Goal: Transaction & Acquisition: Purchase product/service

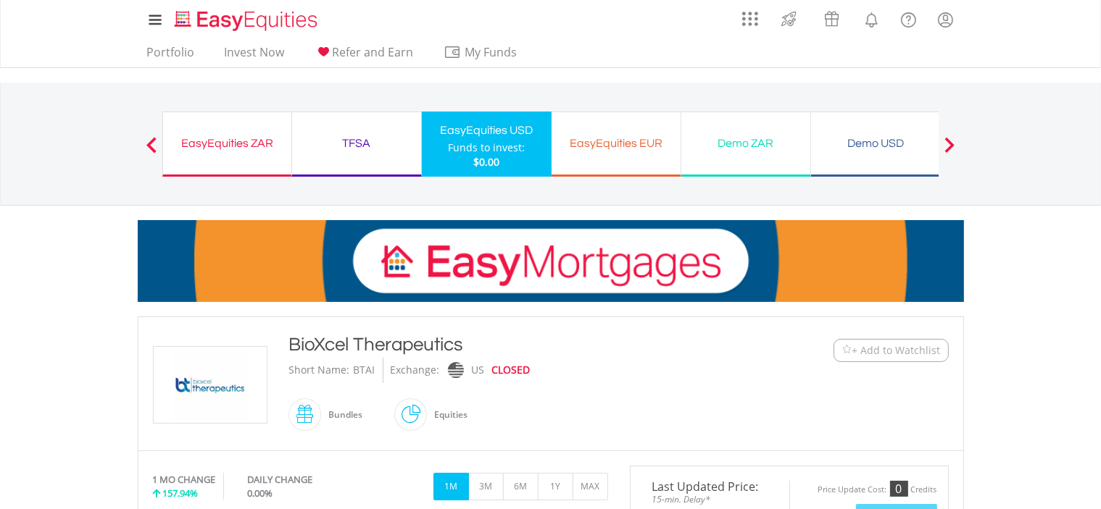
drag, startPoint x: 464, startPoint y: 338, endPoint x: 285, endPoint y: 344, distance: 179.8
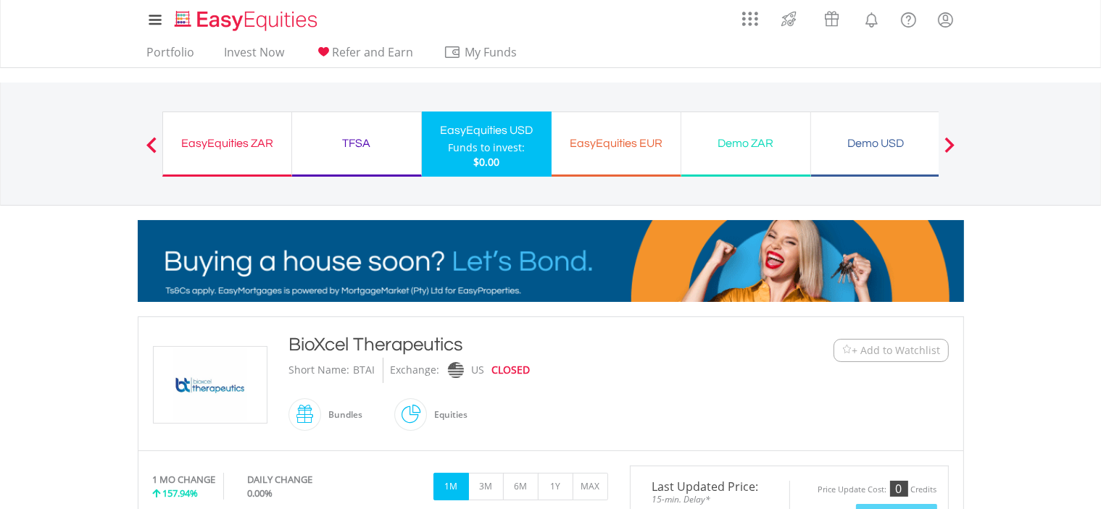
click at [285, 344] on div "BioXcel Therapeutics Short Name: [GEOGRAPHIC_DATA] Exchange: [GEOGRAPHIC_DATA] …" at bounding box center [516, 384] width 477 height 104
copy div "BioXcel Therapeutics"
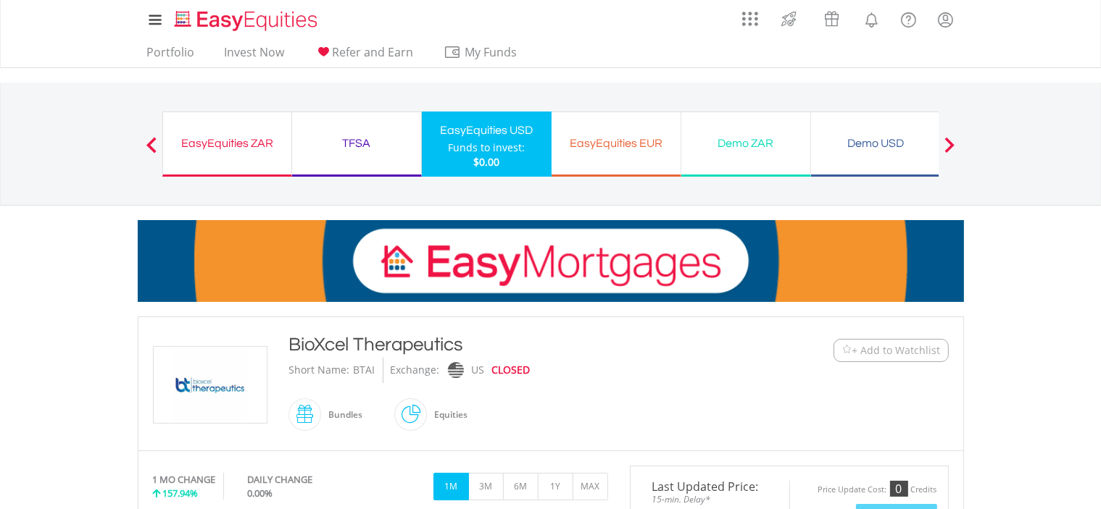
click at [151, 144] on button "Previous" at bounding box center [151, 151] width 29 height 14
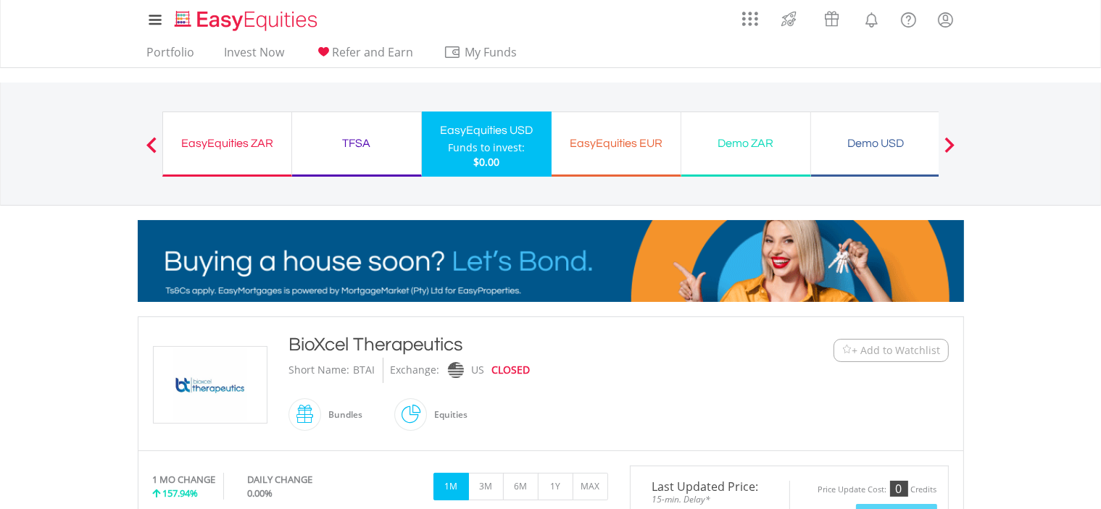
click at [151, 144] on button "Previous" at bounding box center [151, 151] width 29 height 14
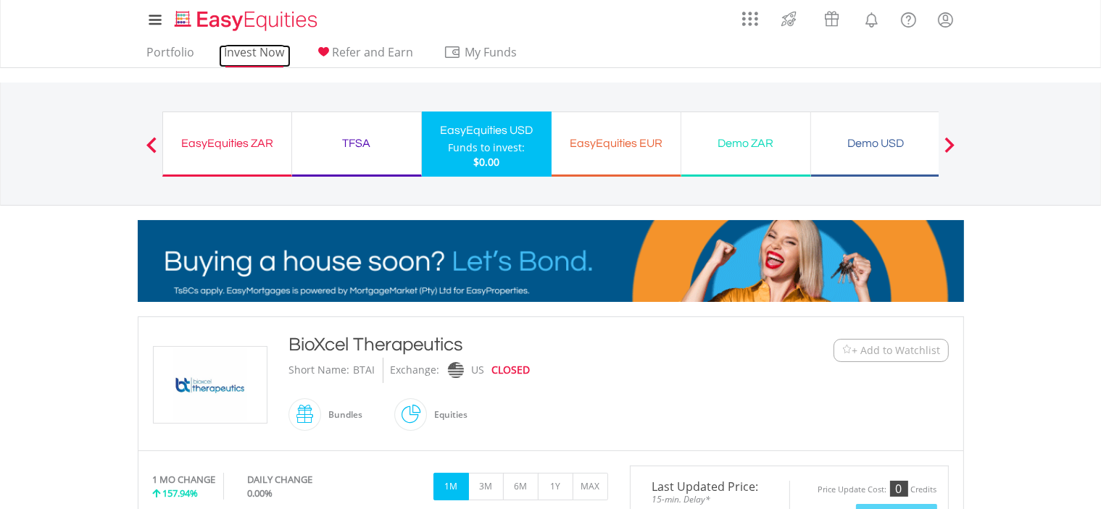
click at [253, 50] on link "Invest Now" at bounding box center [255, 56] width 72 height 22
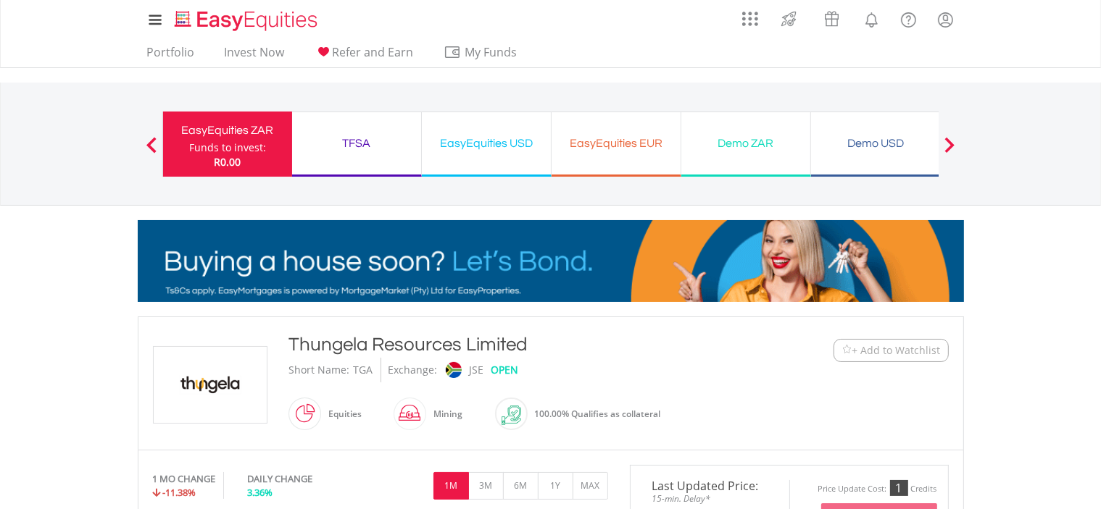
drag, startPoint x: 0, startPoint y: 0, endPoint x: 1019, endPoint y: 26, distance: 1019.1
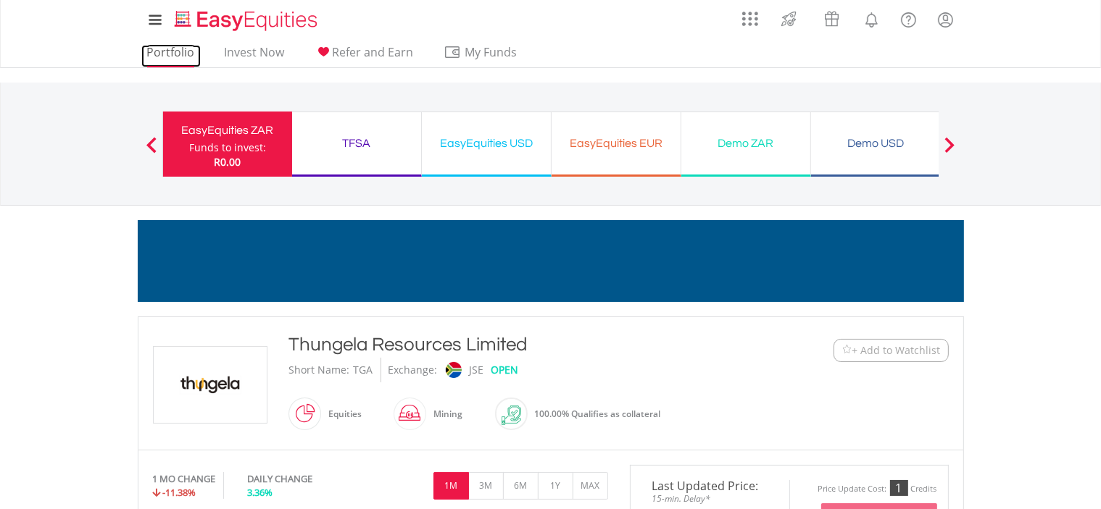
click at [177, 49] on link "Portfolio" at bounding box center [170, 56] width 59 height 22
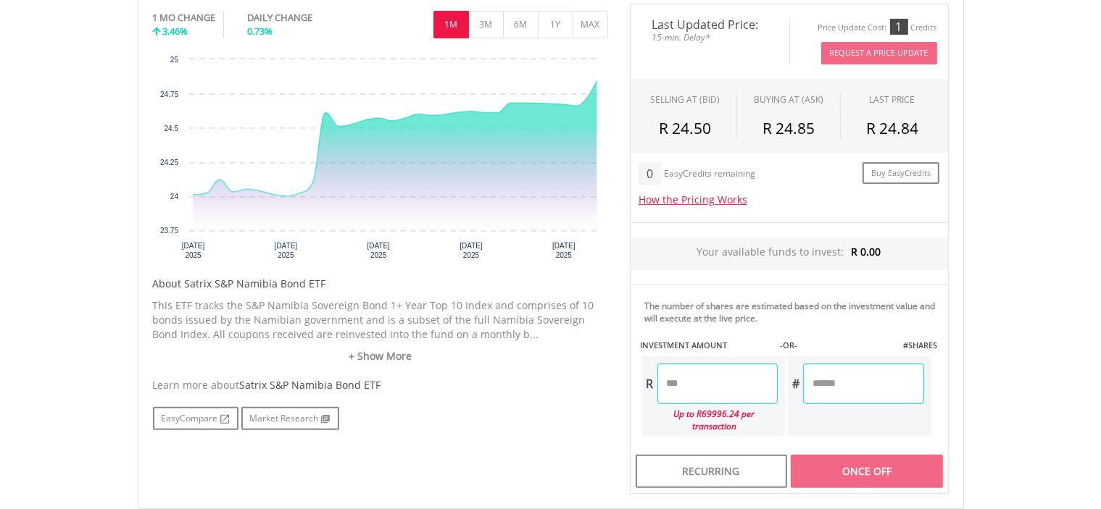
scroll to position [469, 0]
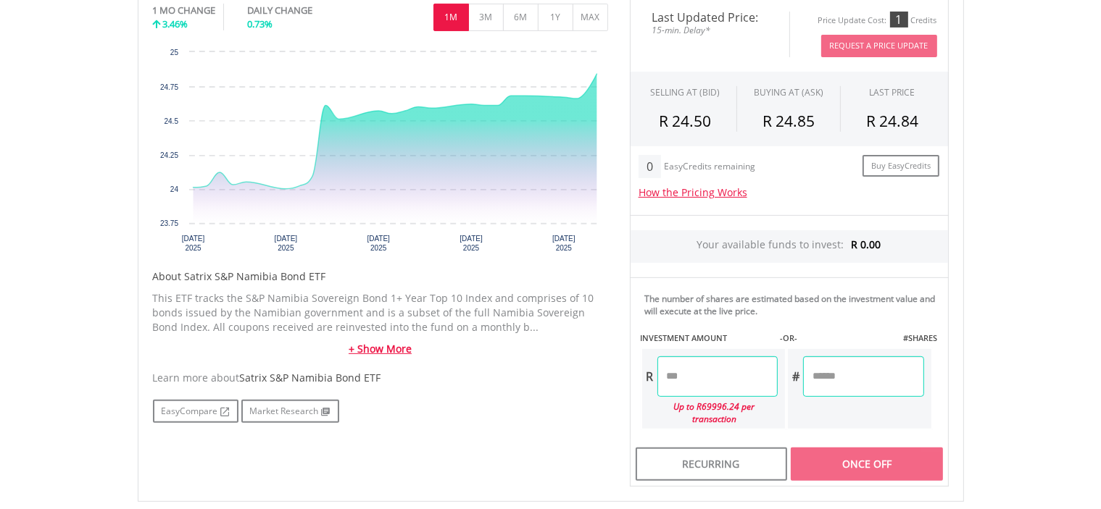
click at [398, 347] on link "+ Show More" at bounding box center [380, 349] width 455 height 14
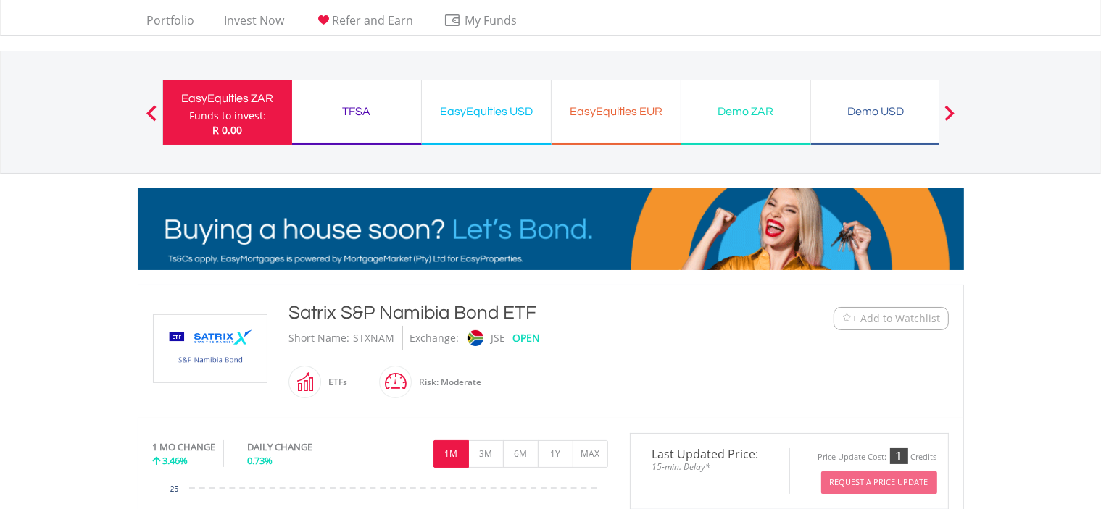
scroll to position [0, 0]
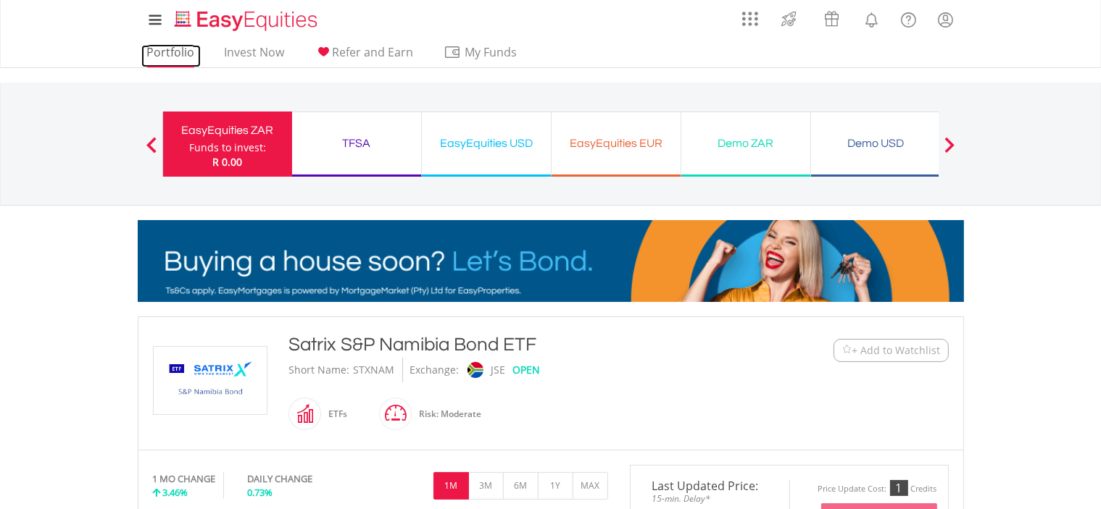
click at [178, 55] on link "Portfolio" at bounding box center [170, 56] width 59 height 22
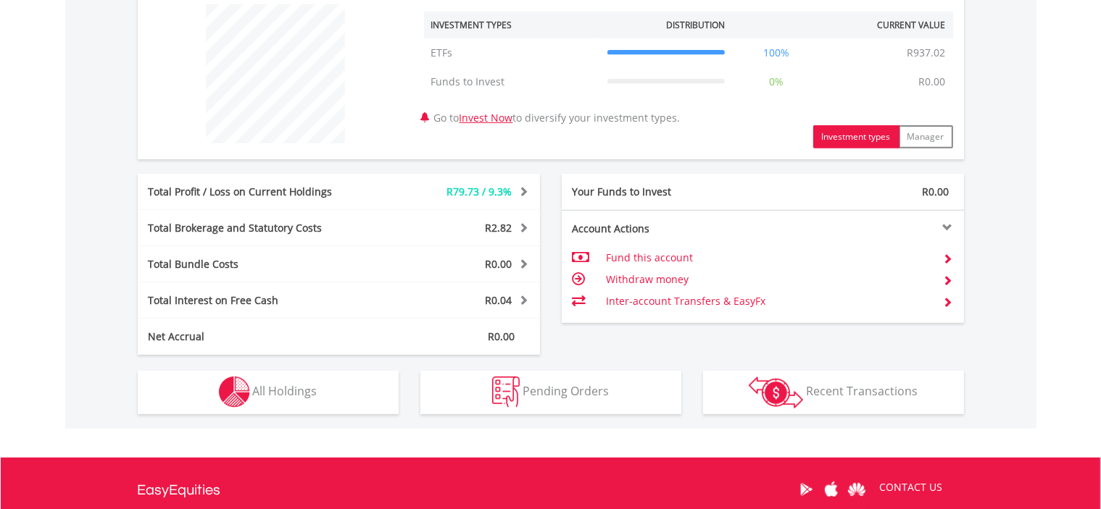
scroll to position [553, 0]
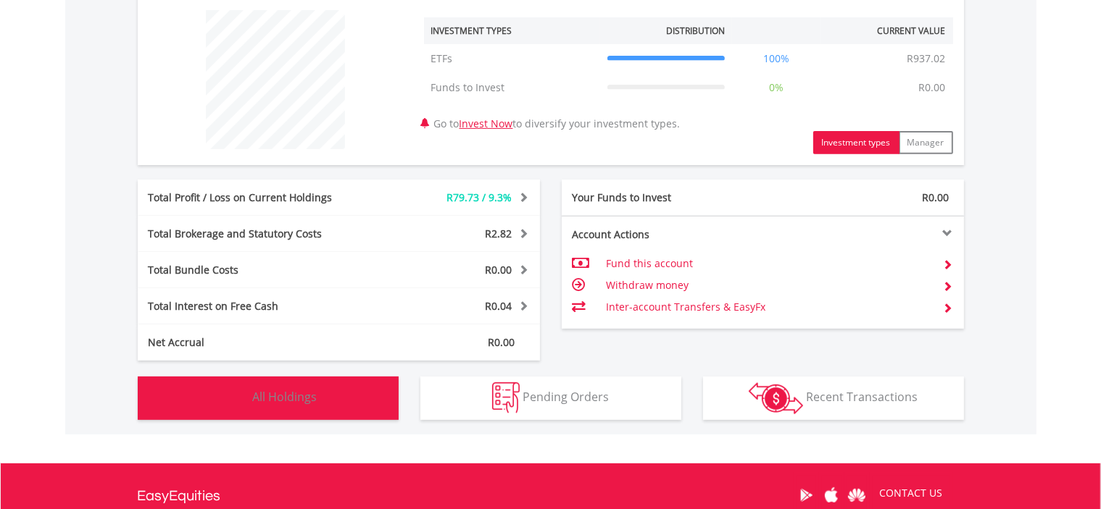
click at [330, 397] on button "Holdings All Holdings" at bounding box center [268, 398] width 261 height 43
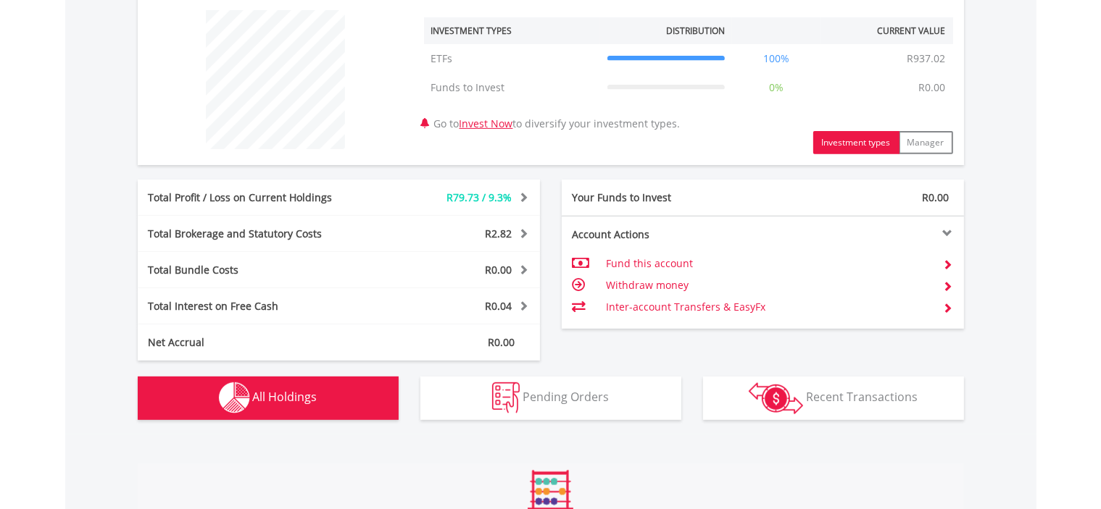
scroll to position [794, 0]
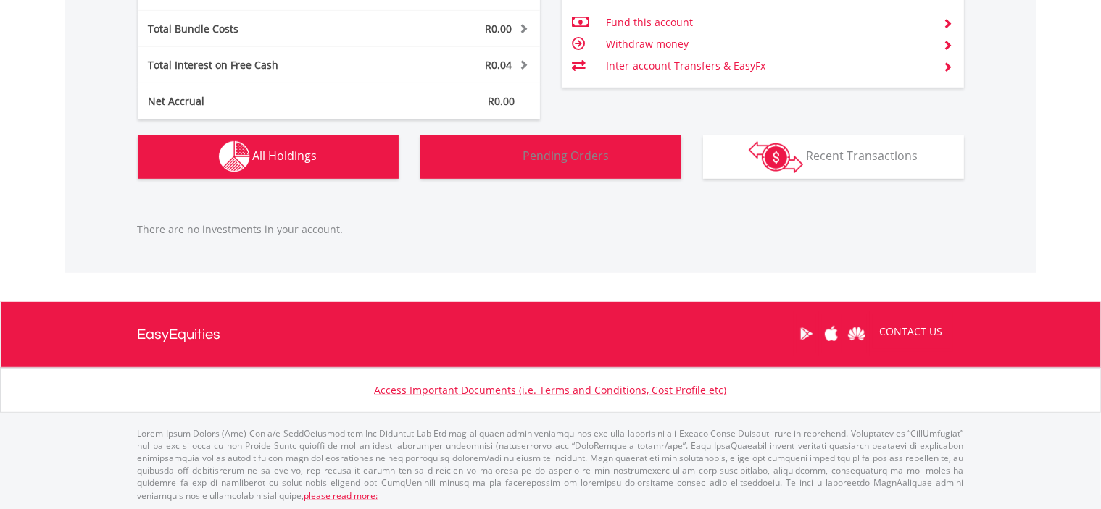
click at [634, 168] on button "Pending Orders Pending Orders" at bounding box center [550, 156] width 261 height 43
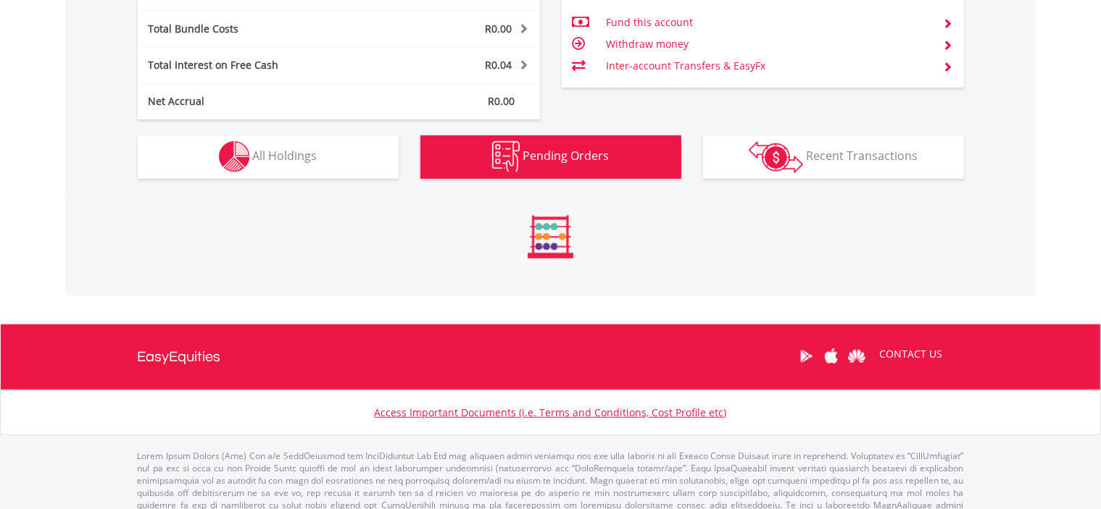
scroll to position [795, 0]
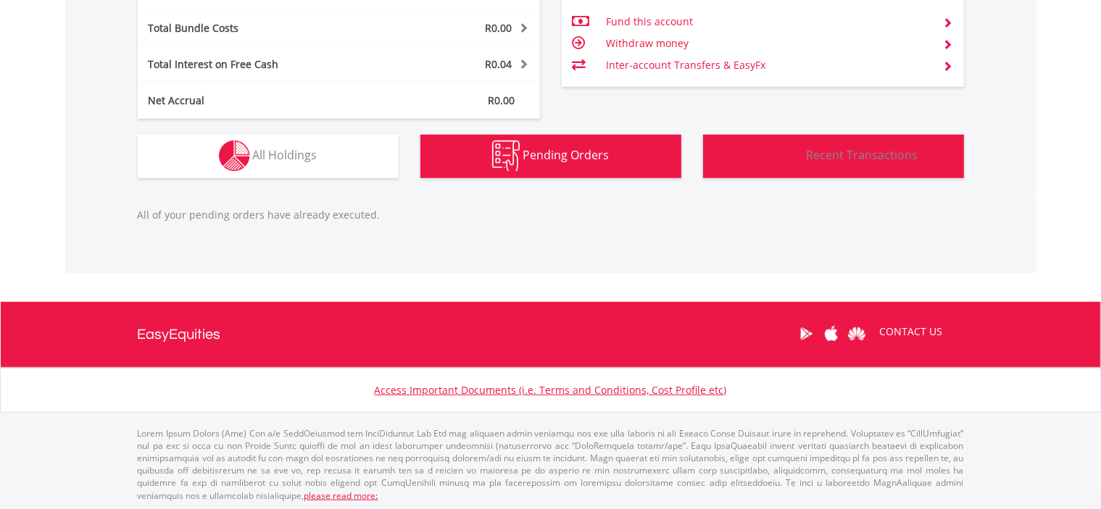
click at [772, 171] on button "Transactions Recent Transactions" at bounding box center [833, 156] width 261 height 43
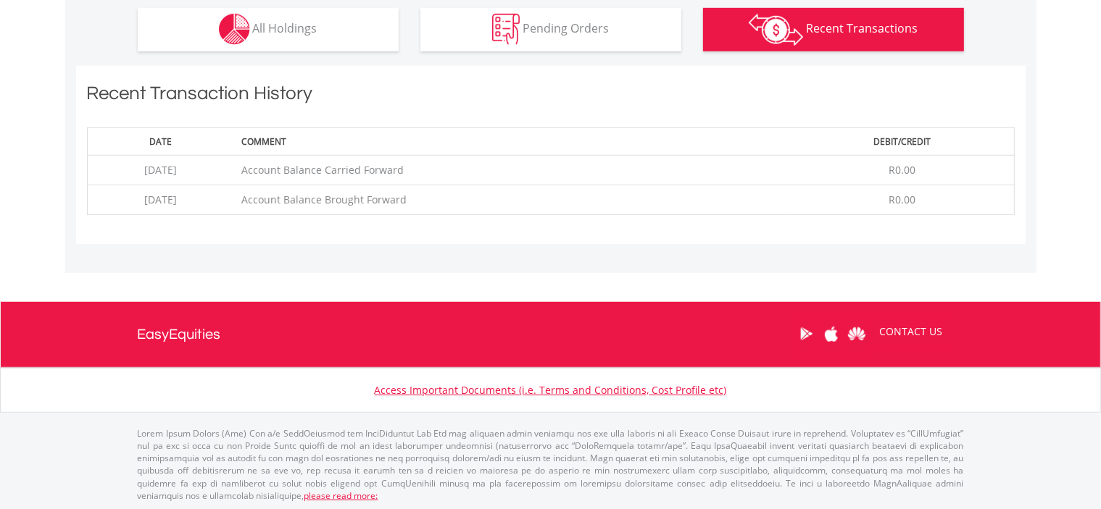
scroll to position [0, 0]
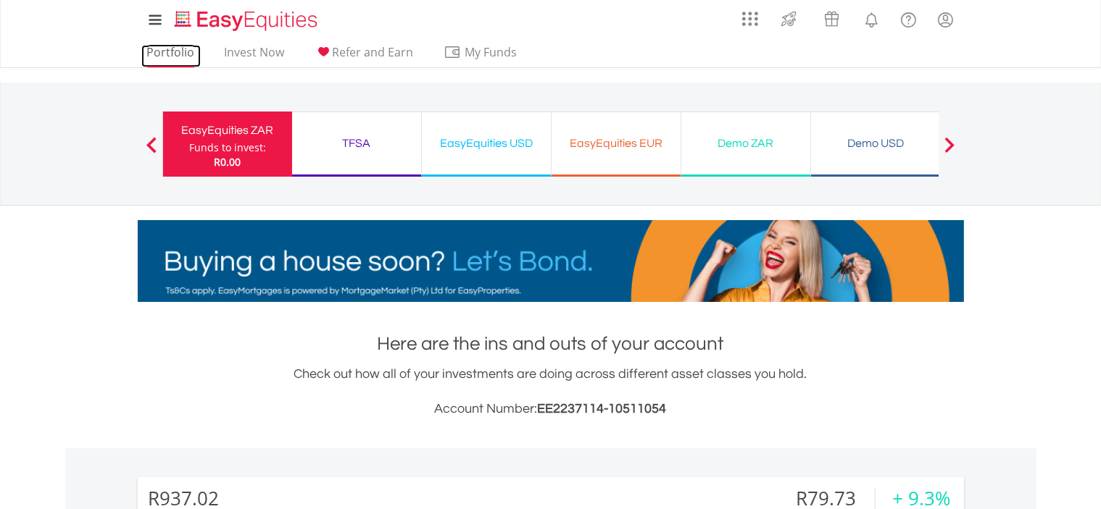
click at [177, 54] on link "Portfolio" at bounding box center [170, 56] width 59 height 22
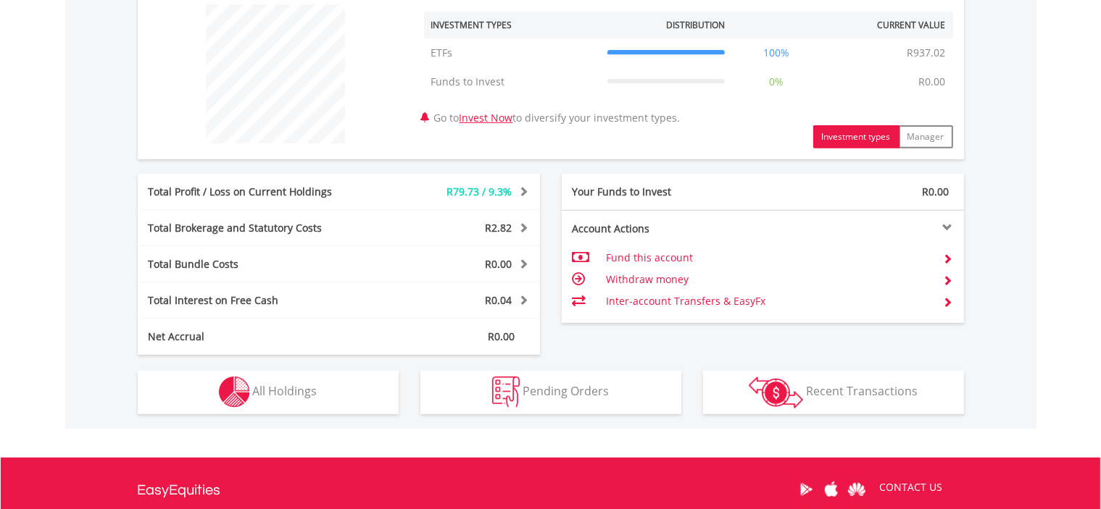
scroll to position [551, 0]
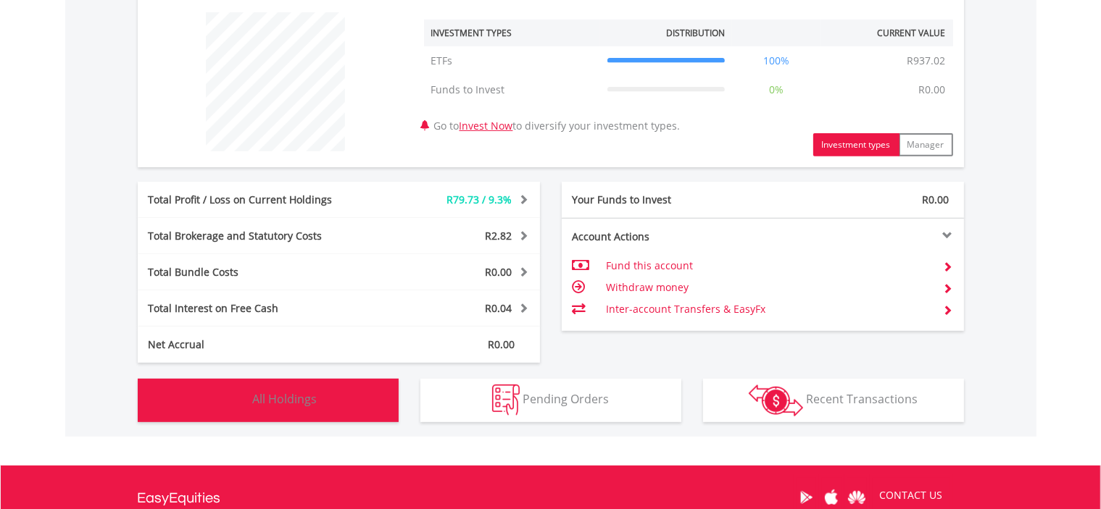
click at [285, 391] on span "All Holdings" at bounding box center [285, 399] width 64 height 16
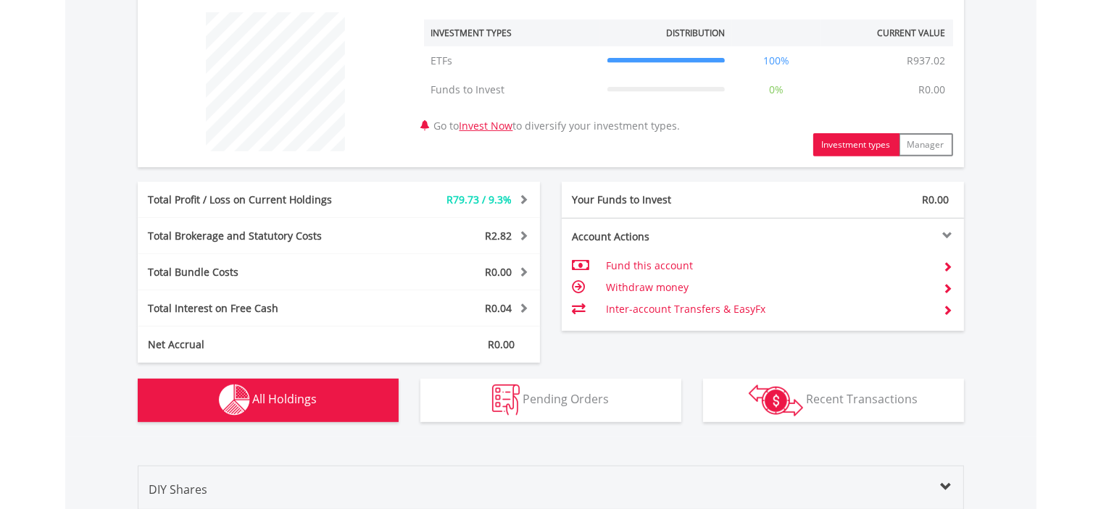
scroll to position [919, 0]
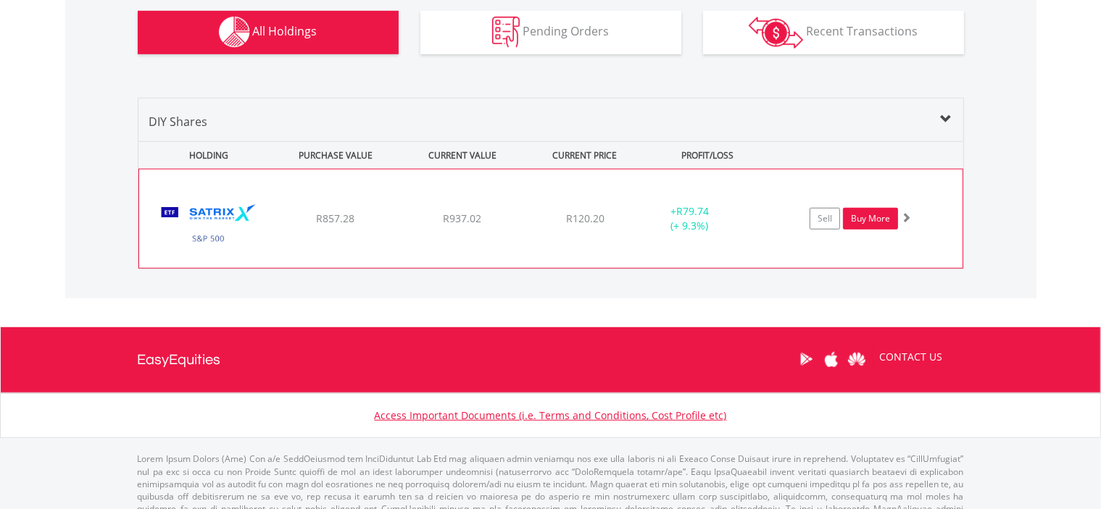
click at [864, 220] on link "Buy More" at bounding box center [870, 219] width 55 height 22
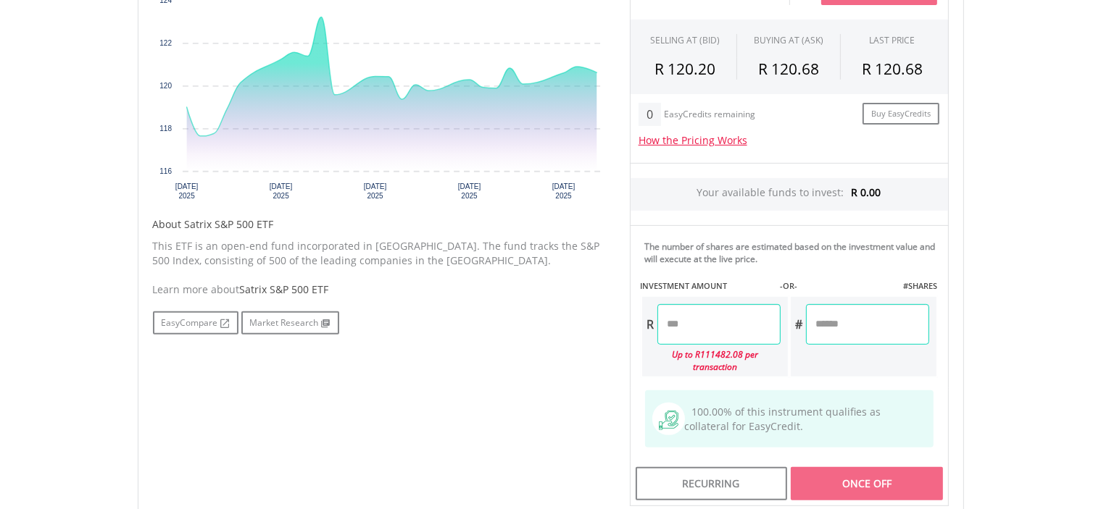
scroll to position [533, 0]
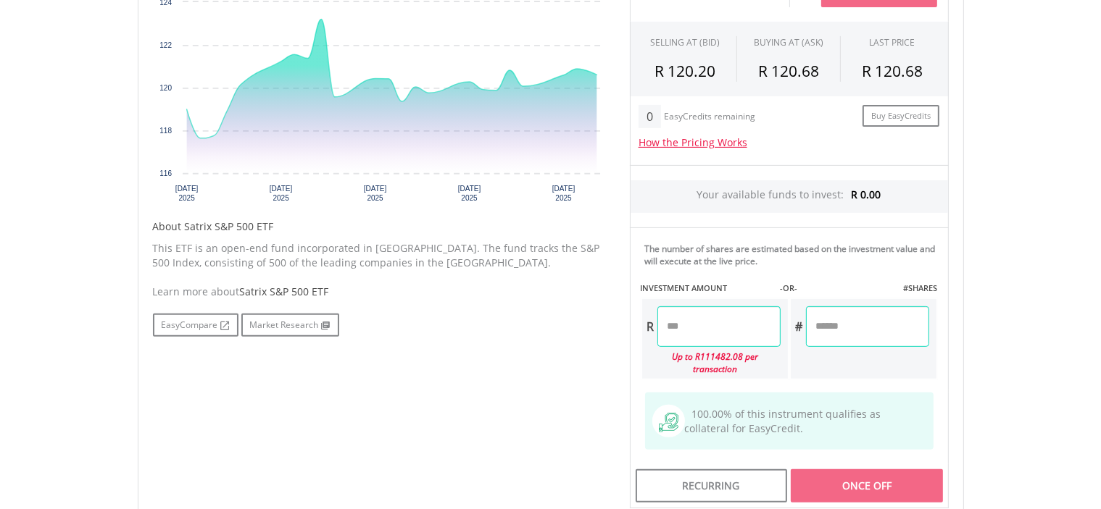
click at [696, 325] on input "number" at bounding box center [718, 327] width 123 height 41
click at [786, 366] on div "Last Updated Price: 15-min. Delay* Price Update Cost: 2 Credits Request A Price…" at bounding box center [789, 227] width 341 height 563
type input "******"
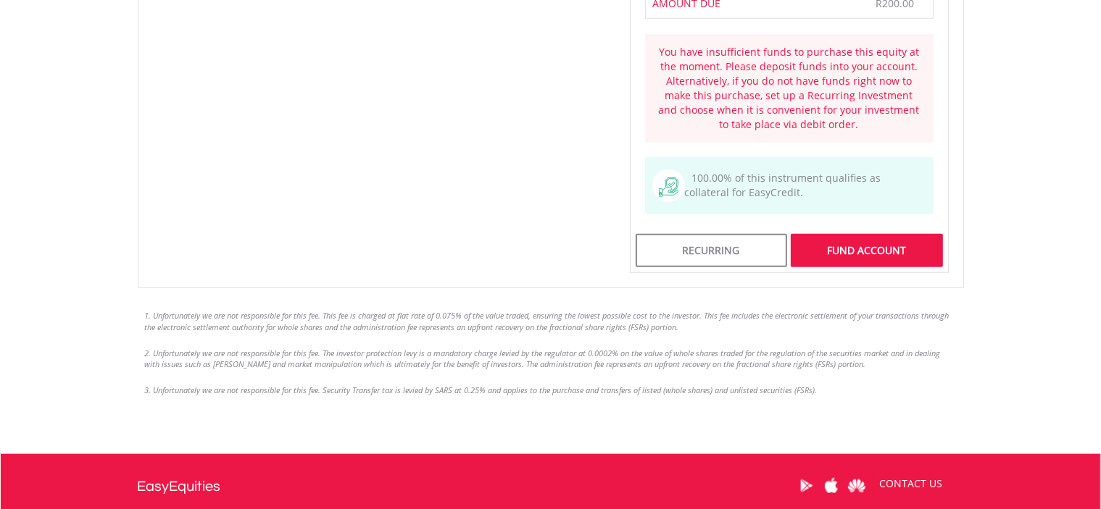
scroll to position [1252, 0]
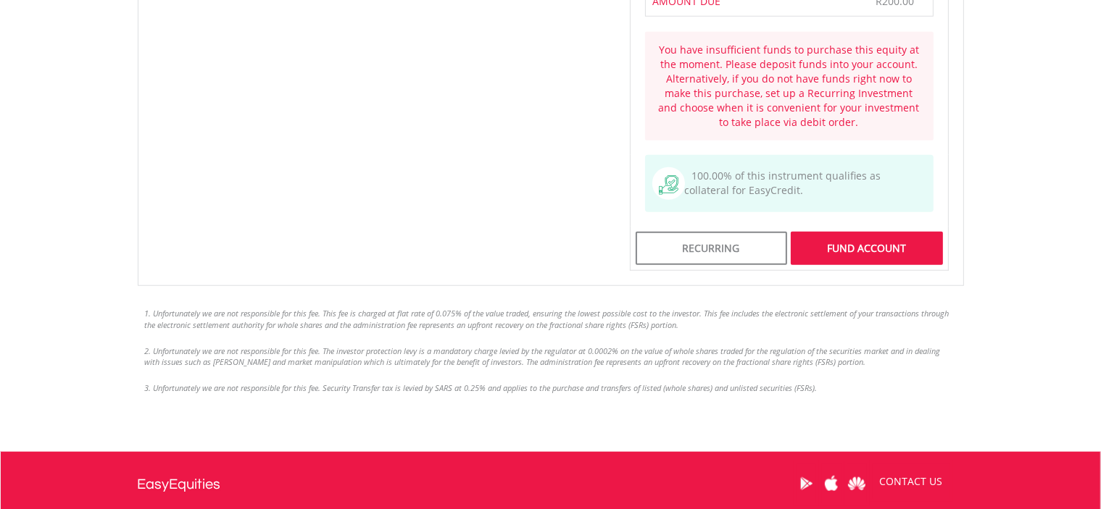
click at [854, 232] on div "FUND ACCOUNT" at bounding box center [866, 248] width 151 height 33
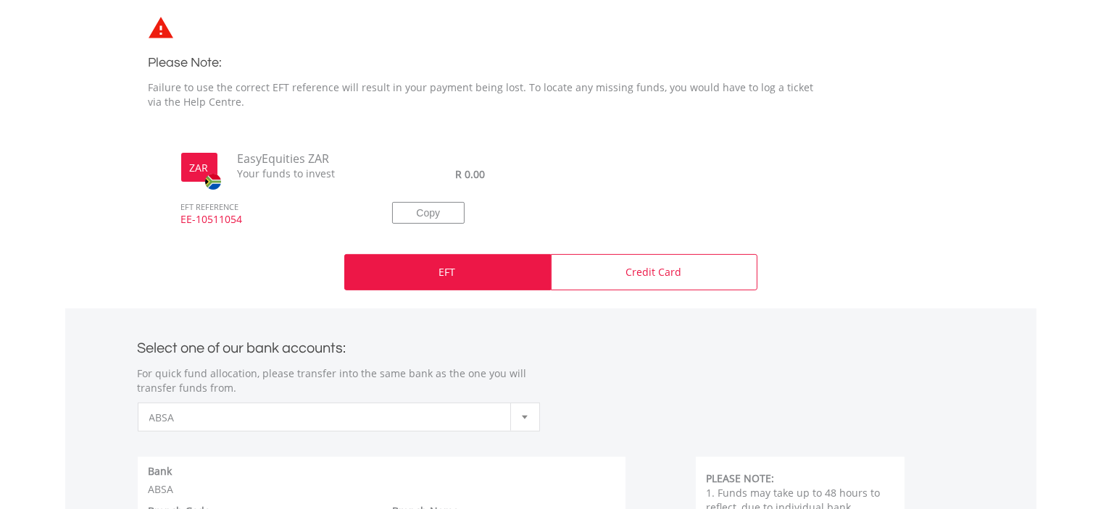
scroll to position [412, 0]
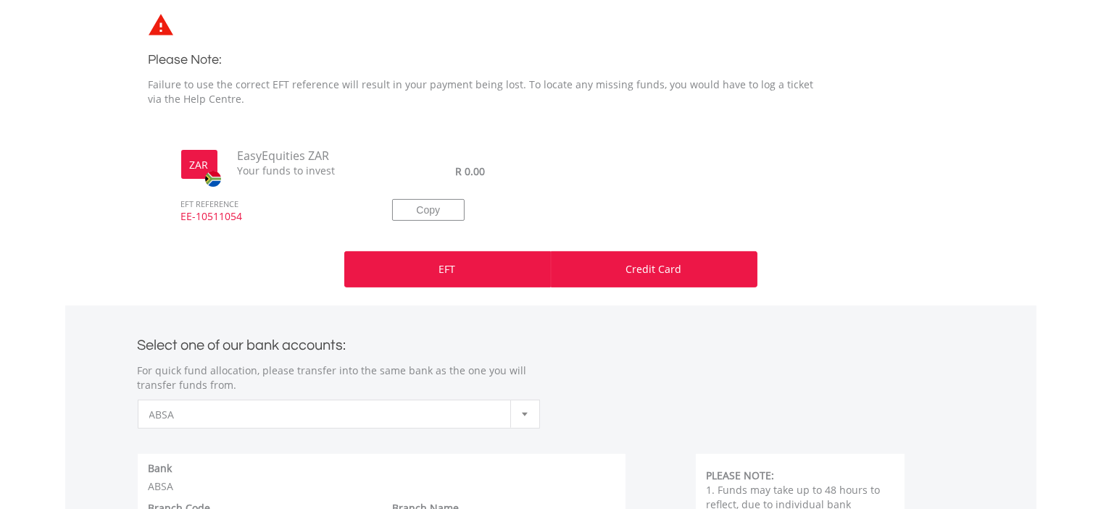
click at [664, 275] on p "Credit Card" at bounding box center [654, 269] width 56 height 14
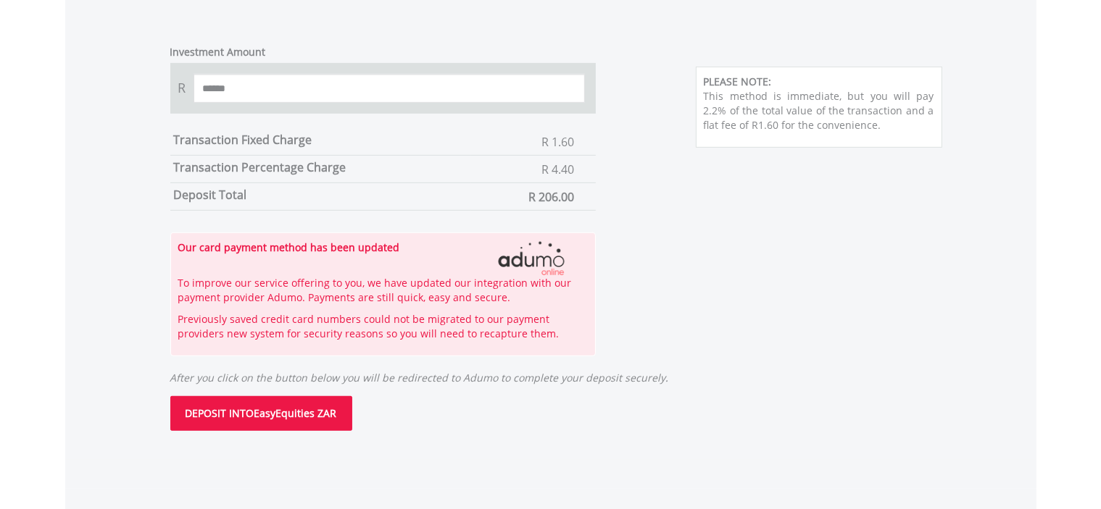
scroll to position [736, 0]
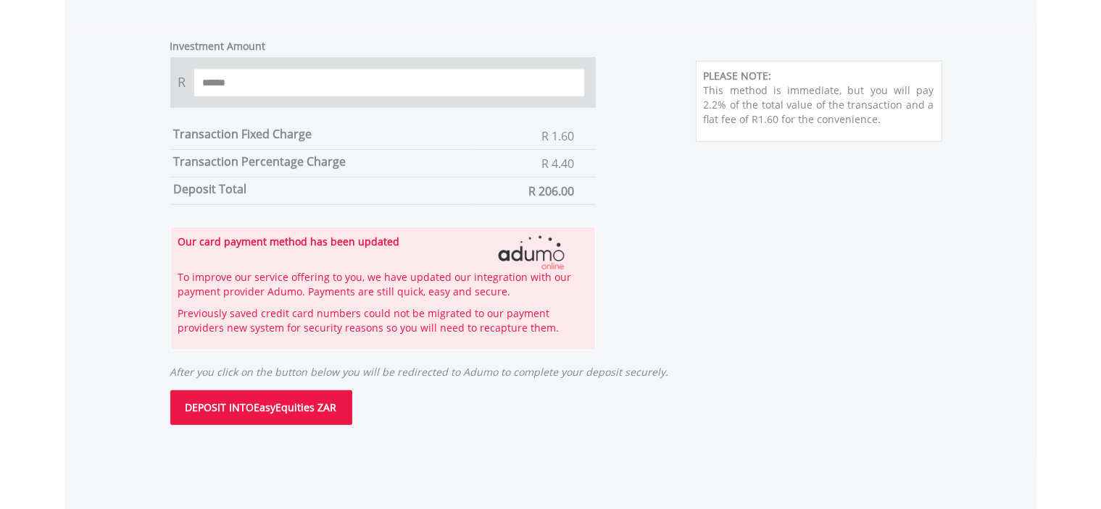
click at [223, 411] on span "DEPOSIT INTO" at bounding box center [219, 408] width 69 height 14
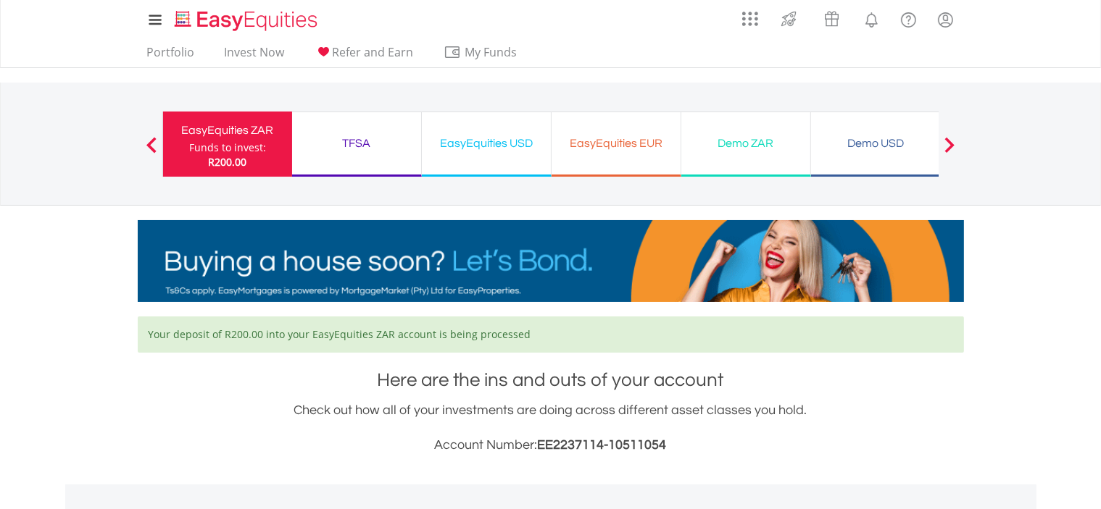
scroll to position [139, 275]
click at [191, 50] on link "Portfolio" at bounding box center [170, 56] width 59 height 22
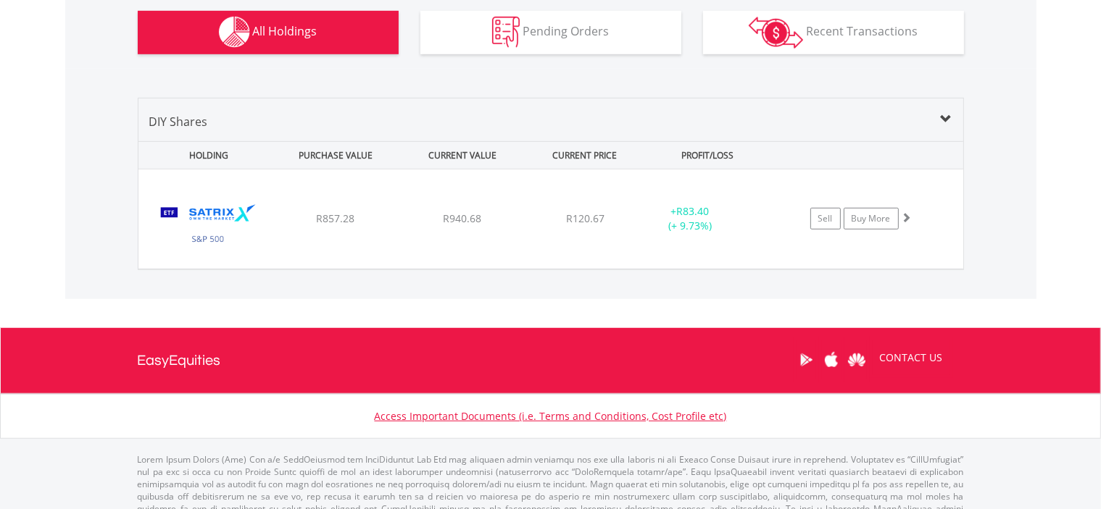
scroll to position [139, 275]
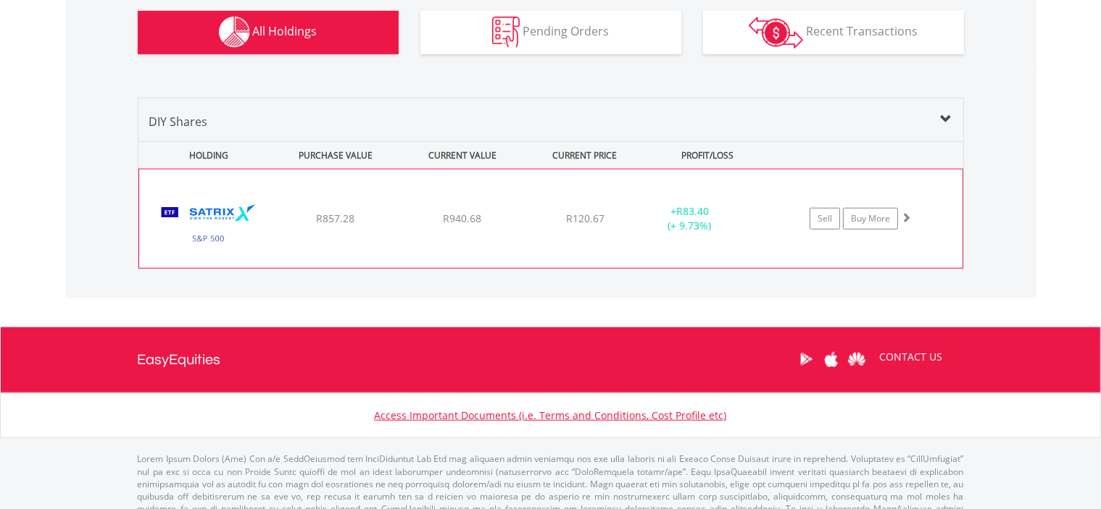
click at [305, 209] on div "﻿ Satrix S&P 500 ETF R857.28 R940.68 R120.67 + R83.40 (+ 9.73%) Sell Buy More" at bounding box center [550, 219] width 823 height 99
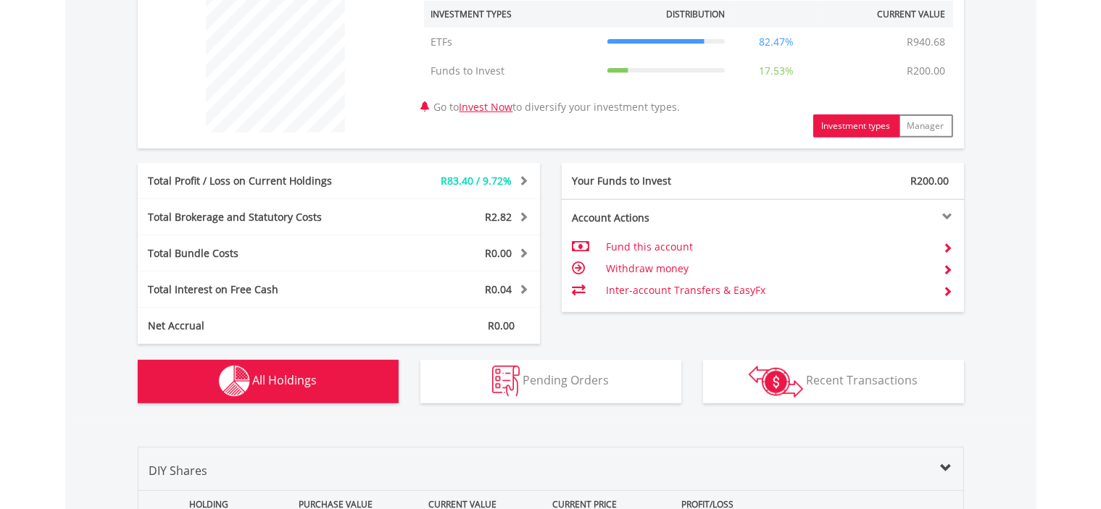
scroll to position [555, 0]
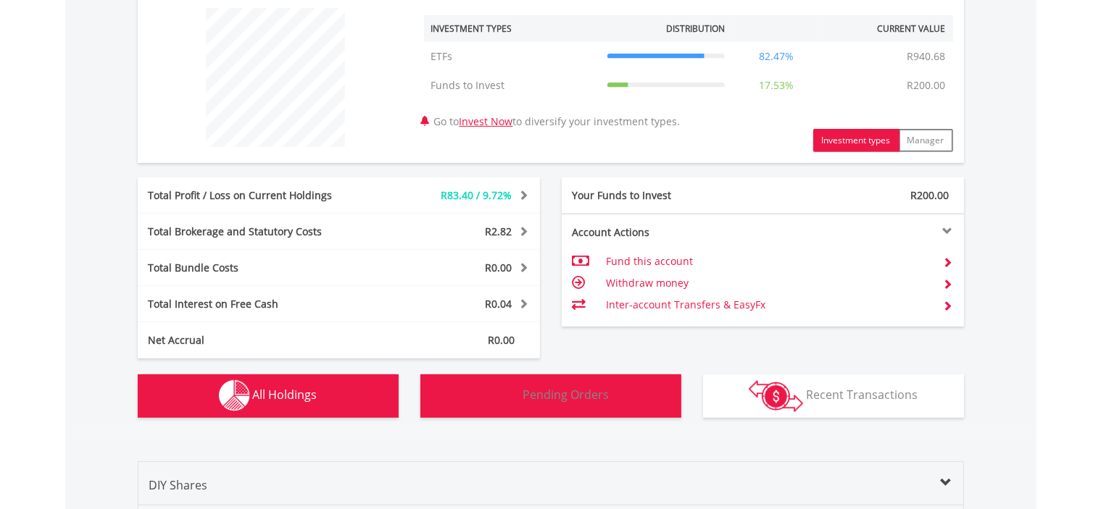
click at [509, 387] on img "button" at bounding box center [506, 395] width 28 height 31
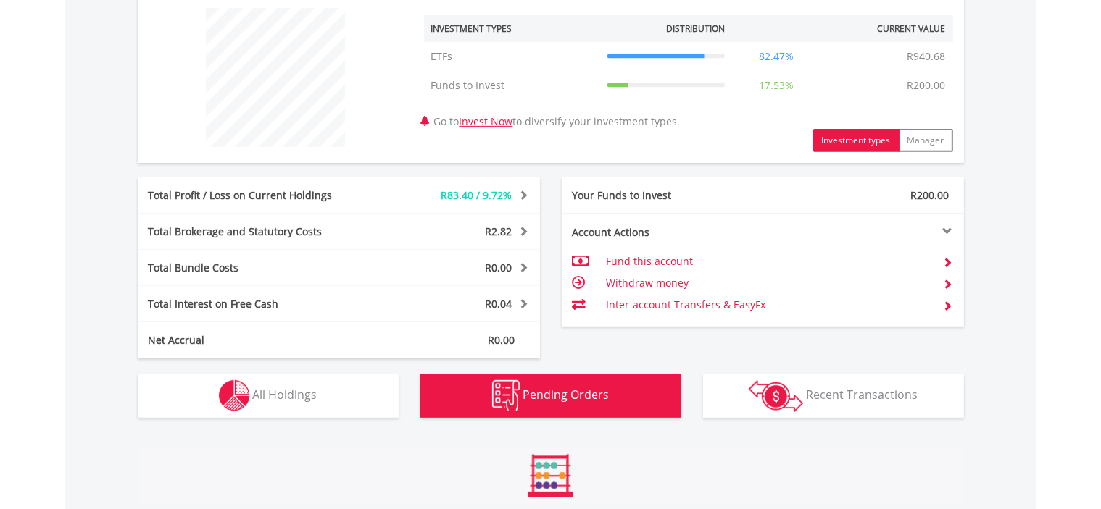
scroll to position [795, 0]
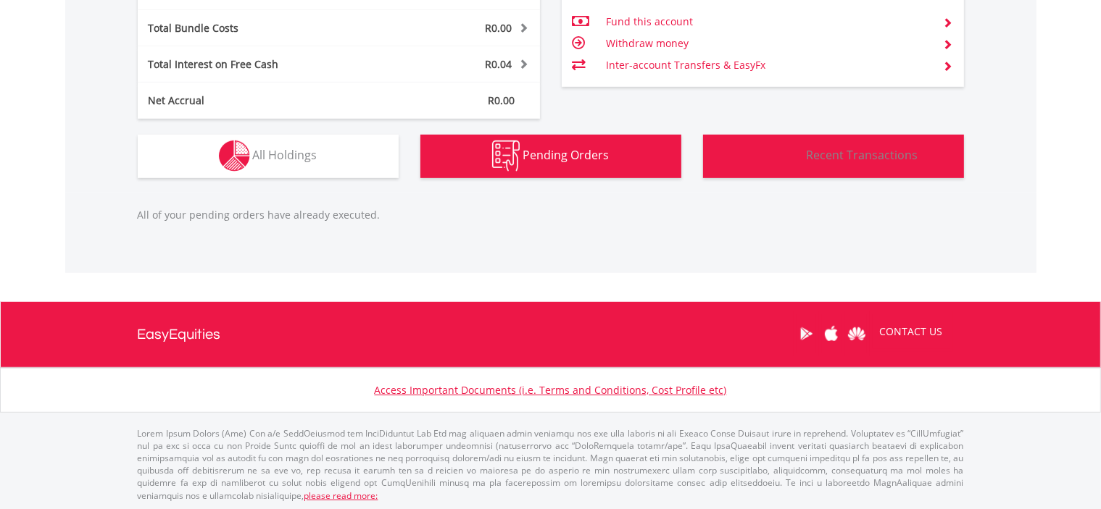
click at [835, 157] on span "Recent Transactions" at bounding box center [862, 155] width 112 height 16
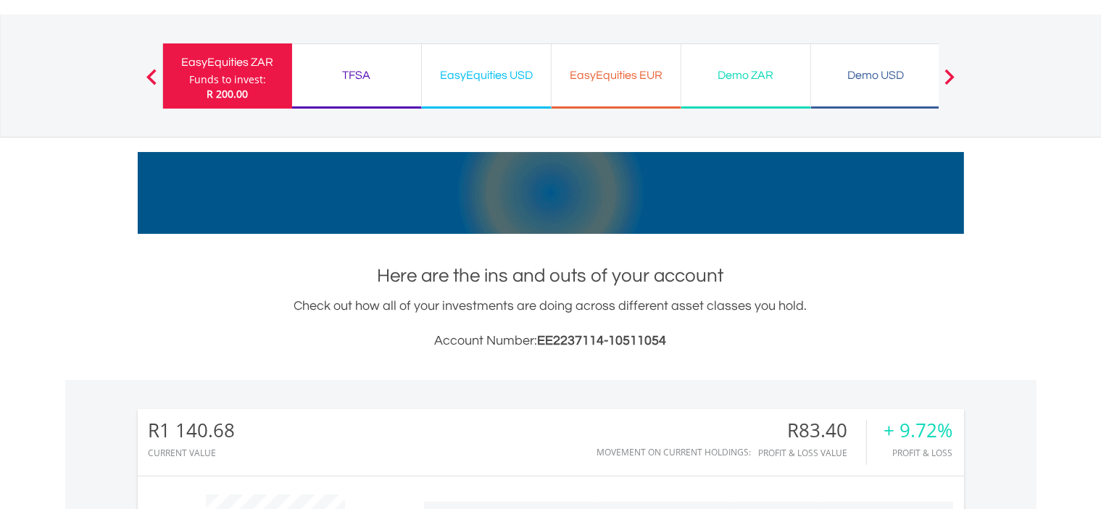
scroll to position [0, 0]
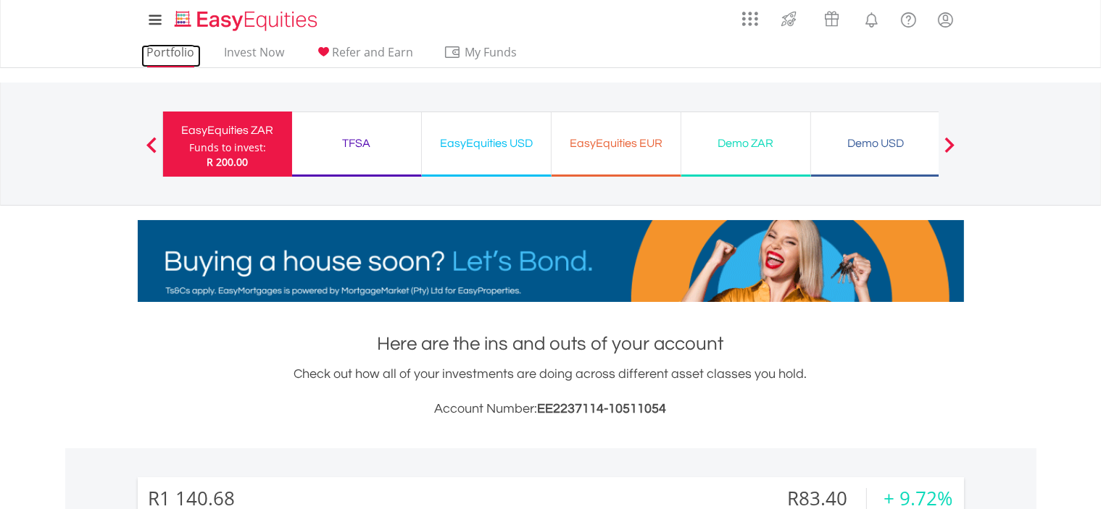
click at [165, 51] on link "Portfolio" at bounding box center [170, 56] width 59 height 22
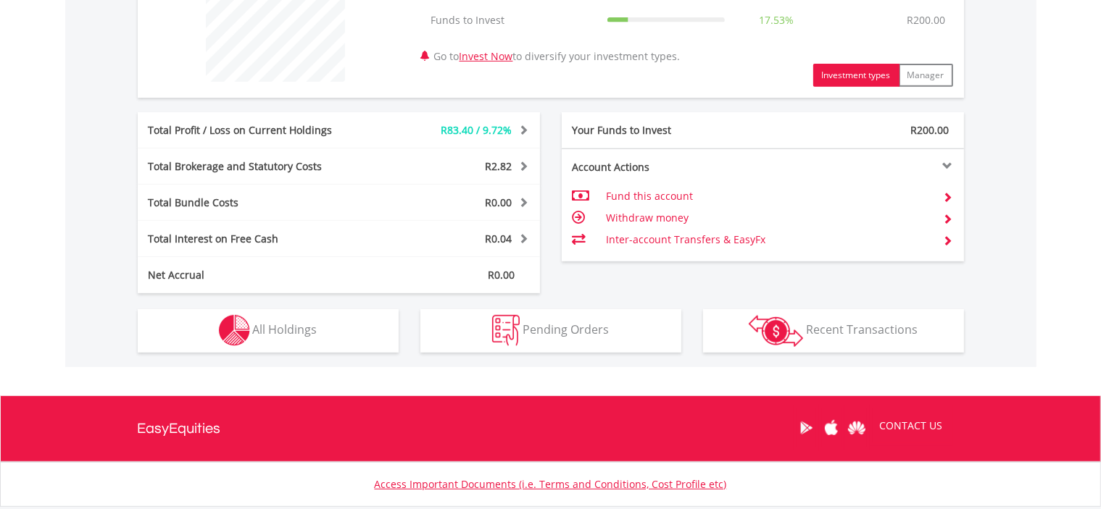
scroll to position [629, 0]
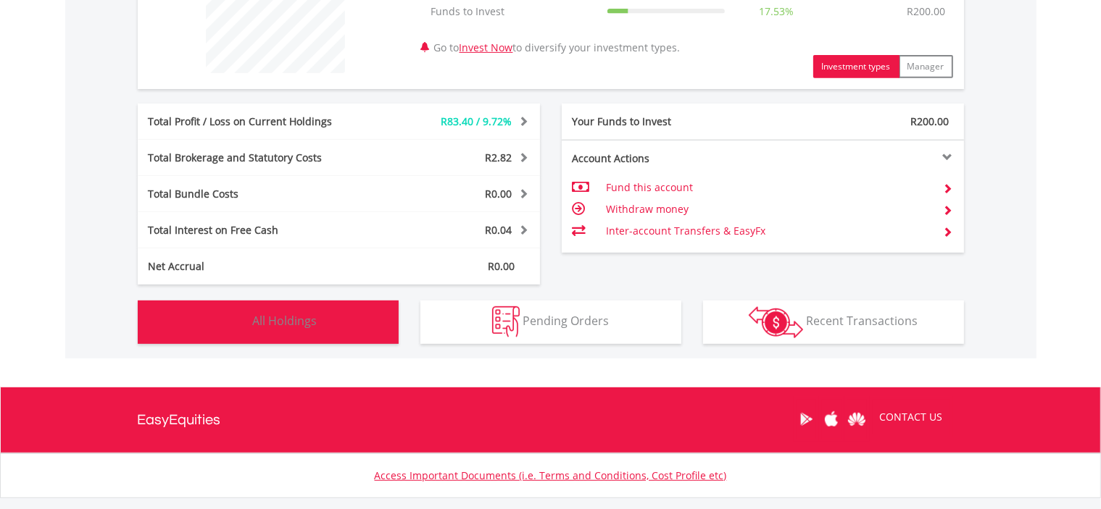
click at [358, 321] on button "Holdings All Holdings" at bounding box center [268, 322] width 261 height 43
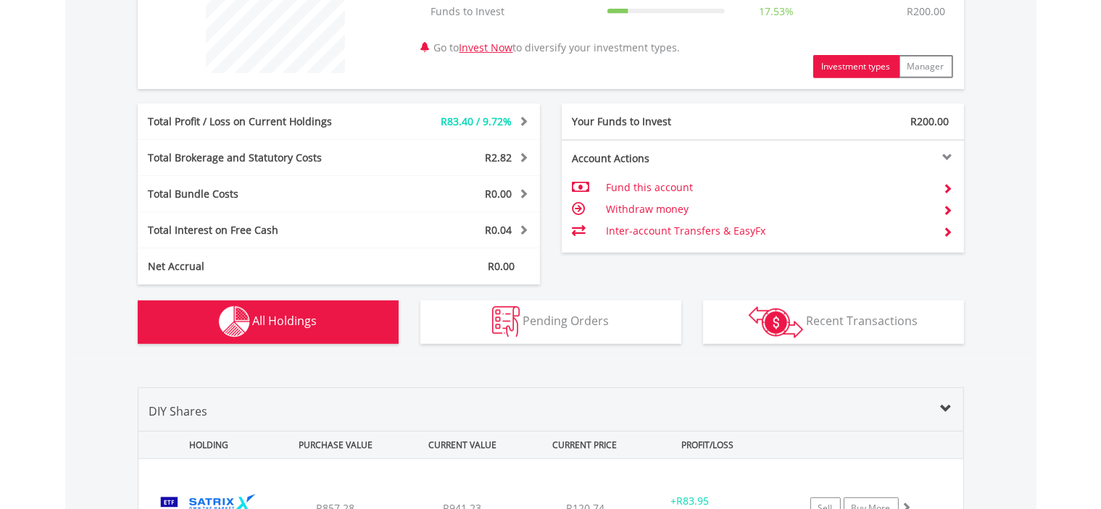
scroll to position [944, 0]
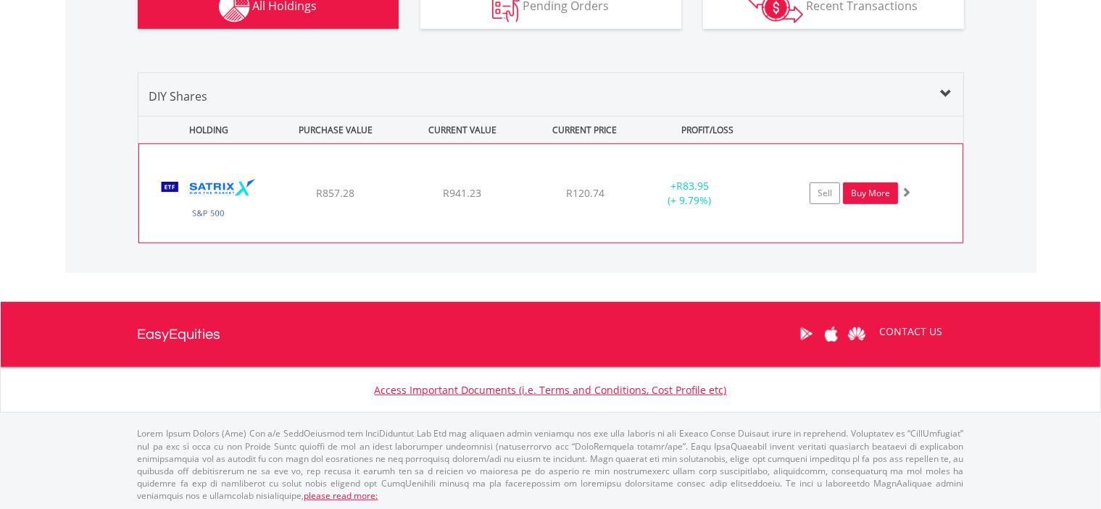
click at [885, 196] on link "Buy More" at bounding box center [870, 194] width 55 height 22
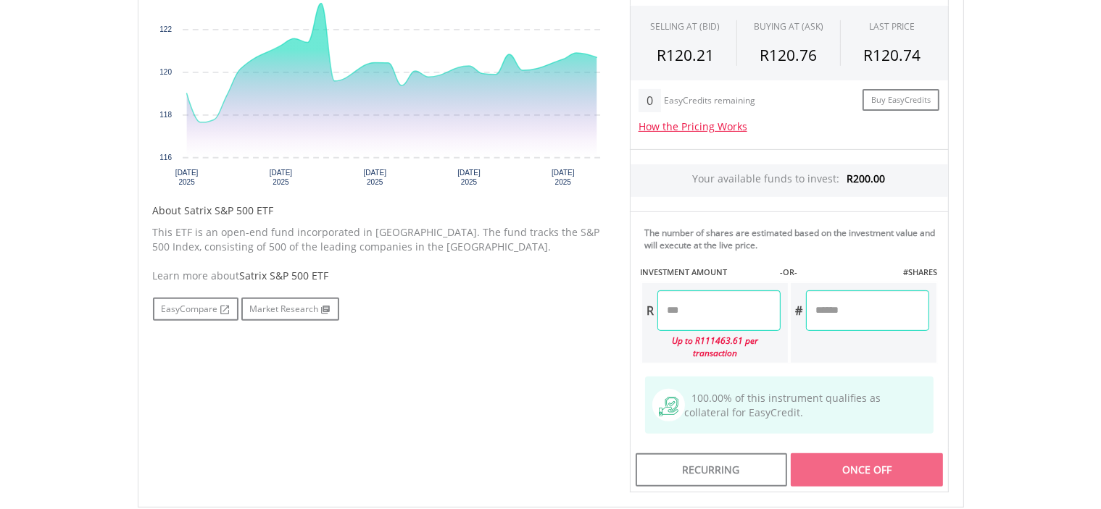
scroll to position [543, 0]
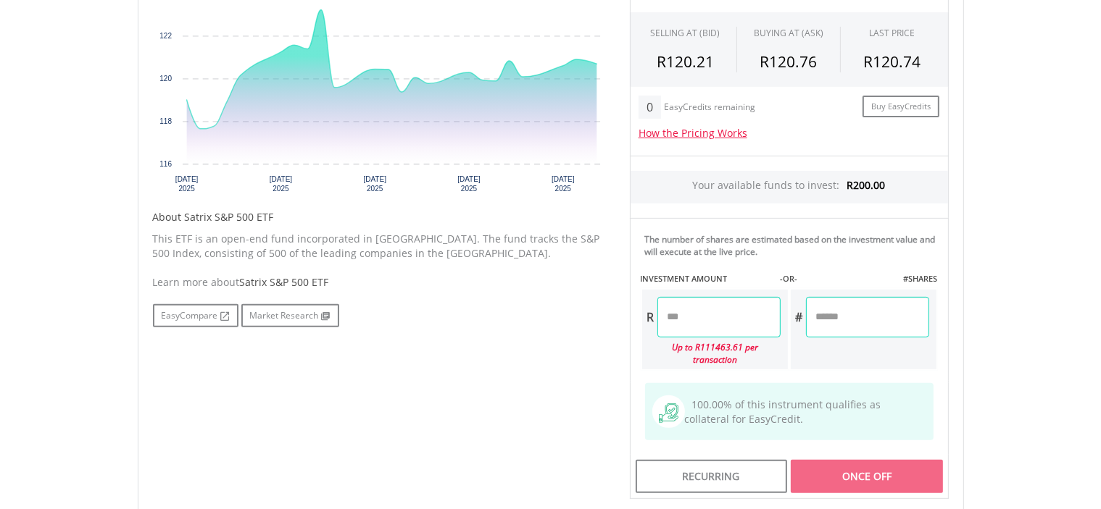
click at [727, 327] on input "number" at bounding box center [718, 317] width 123 height 41
click at [975, 379] on body "My Investments Invest Now New Listings Sell My Recurring Investments Pending Or…" at bounding box center [550, 118] width 1101 height 1322
type input "******"
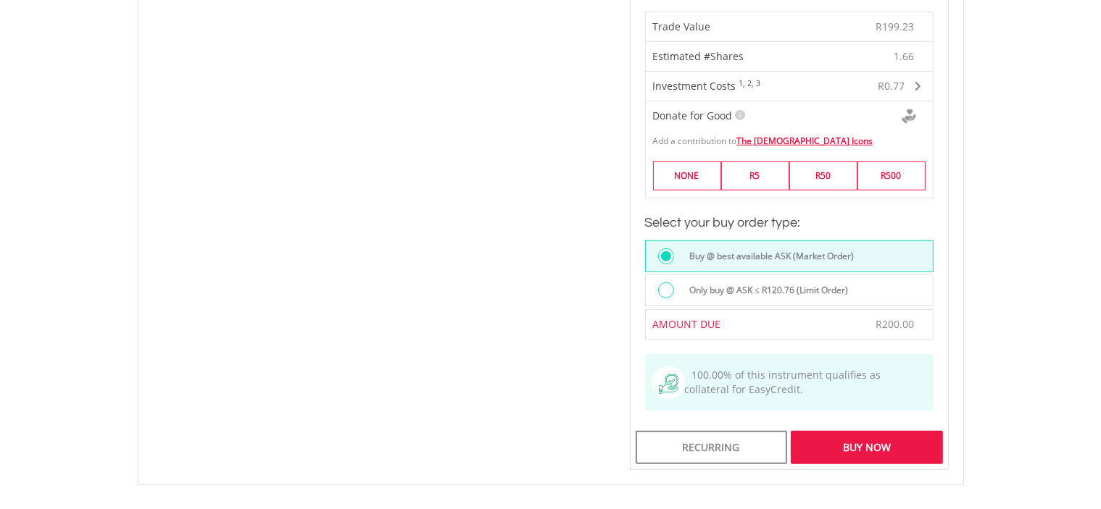
scroll to position [935, 0]
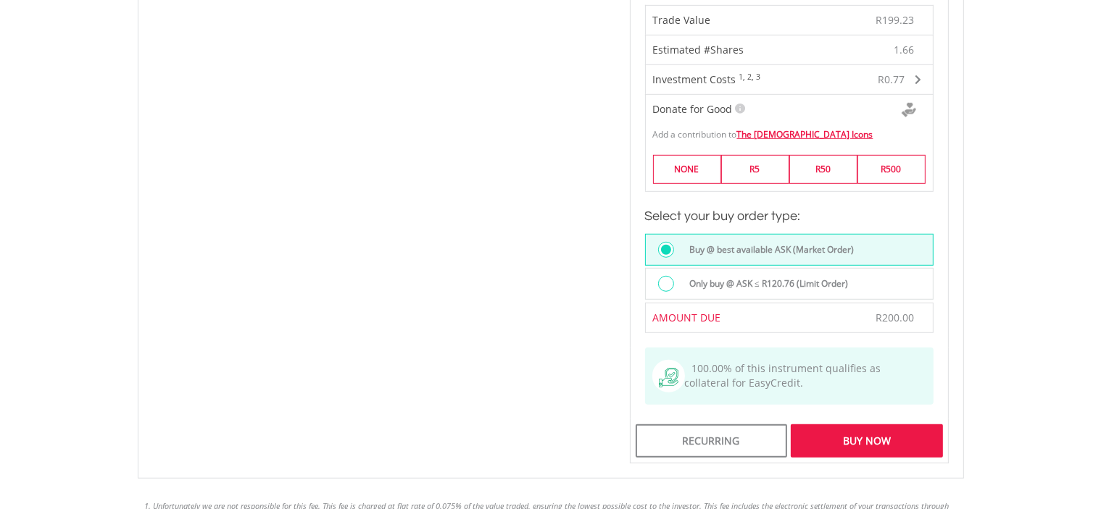
click at [859, 425] on div "Buy Now" at bounding box center [866, 441] width 151 height 33
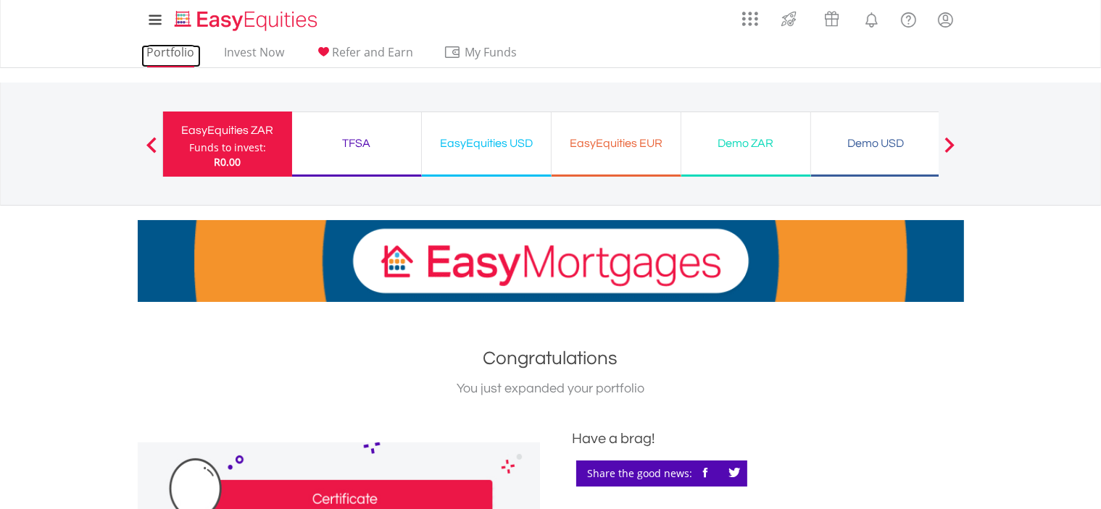
click at [158, 46] on link "Portfolio" at bounding box center [170, 56] width 59 height 22
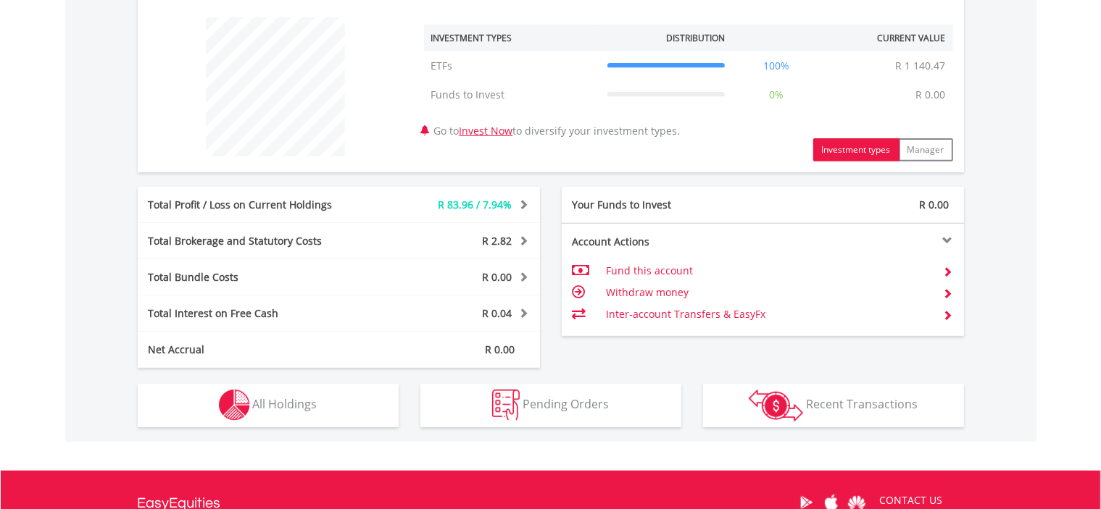
scroll to position [565, 0]
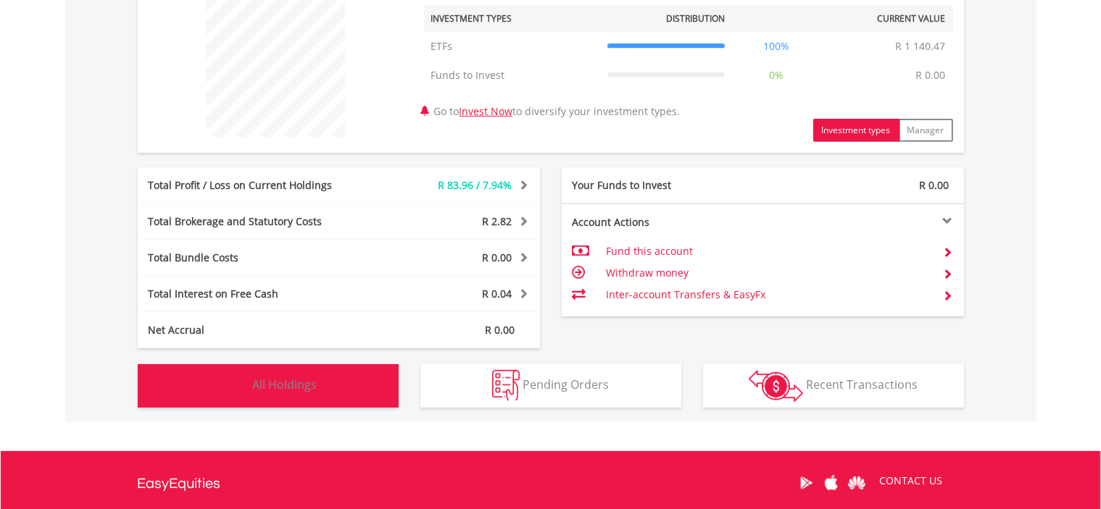
click at [333, 382] on button "Holdings All Holdings" at bounding box center [268, 385] width 261 height 43
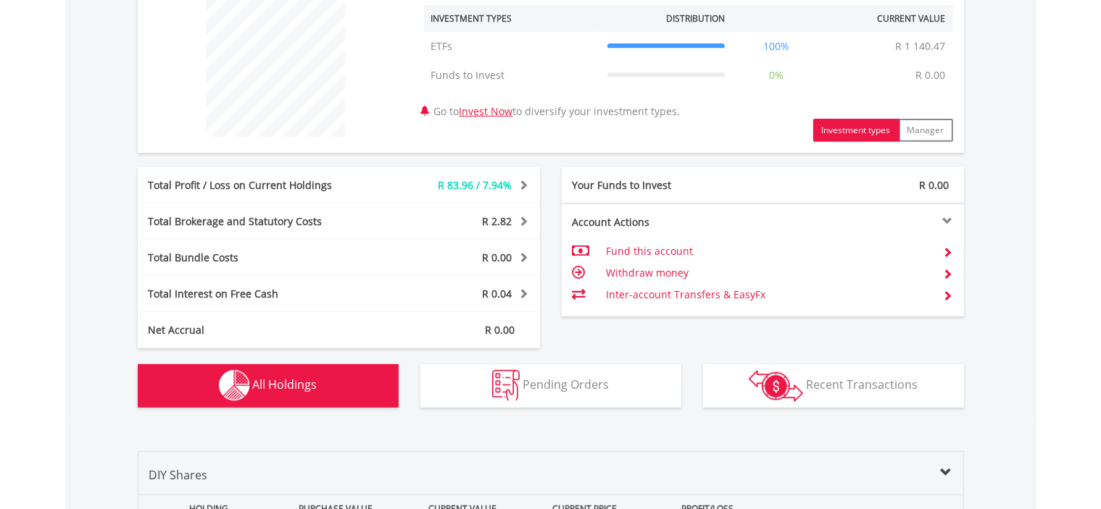
scroll to position [919, 0]
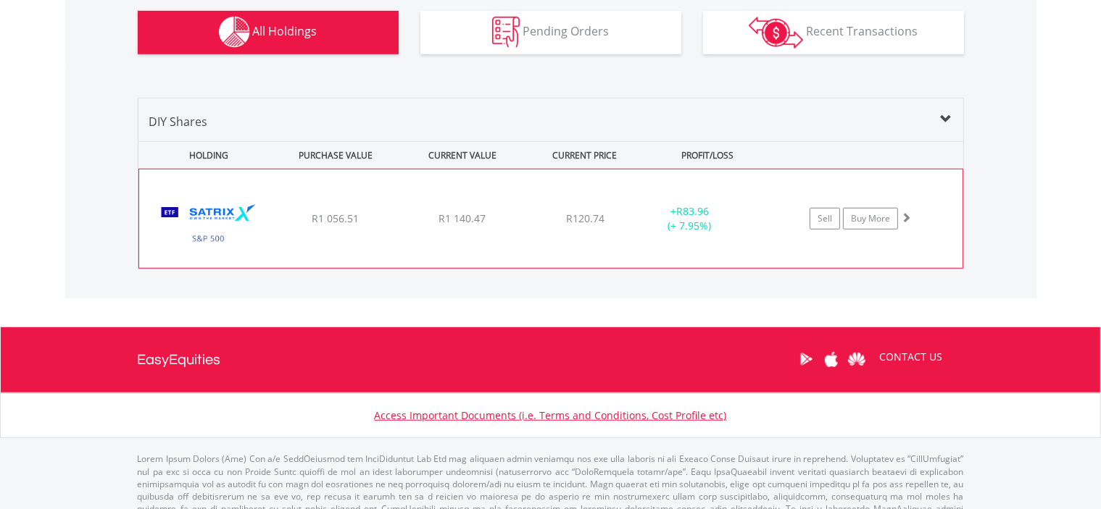
click at [191, 211] on img at bounding box center [208, 226] width 125 height 77
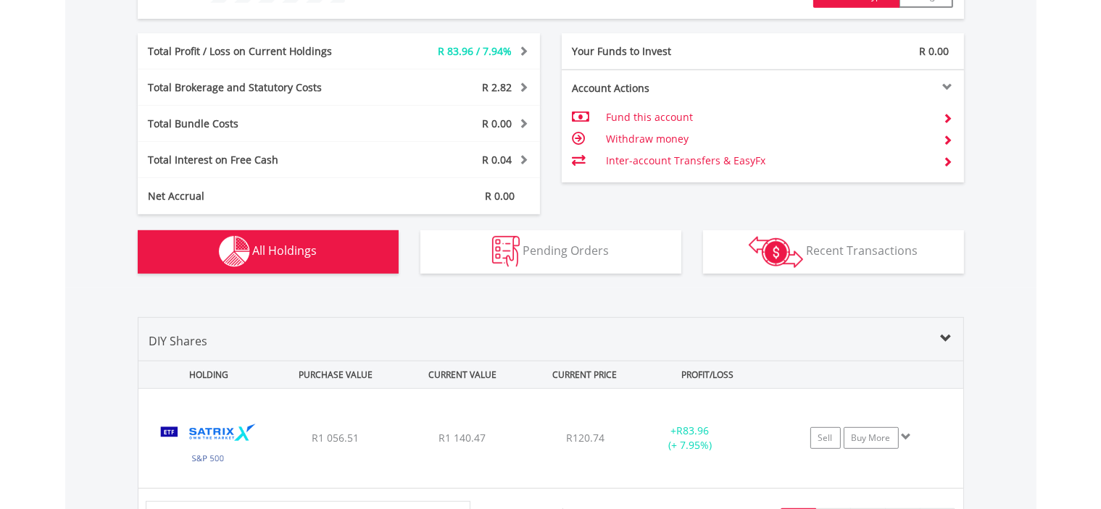
scroll to position [691, 0]
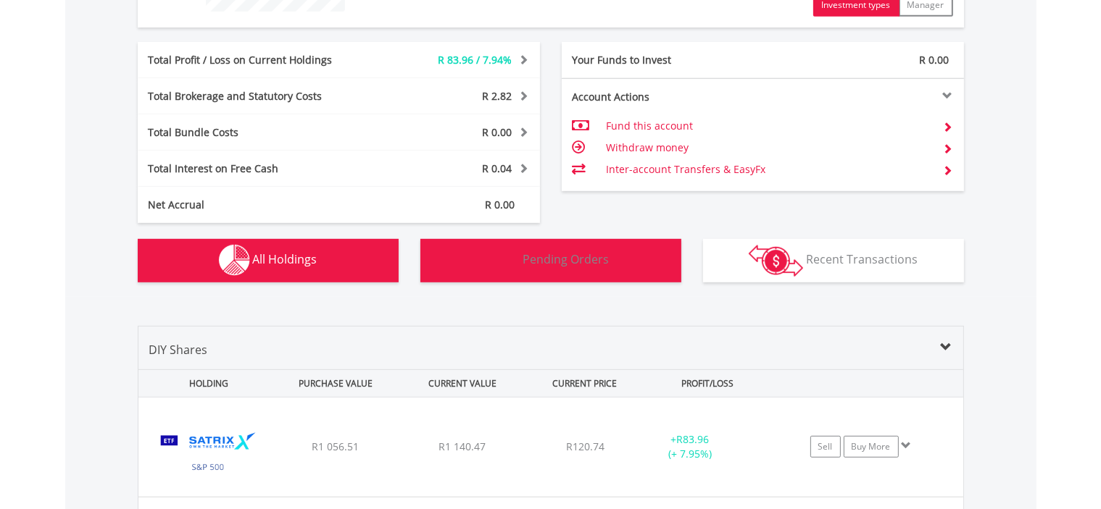
click at [609, 240] on button "Pending Orders Pending Orders" at bounding box center [550, 260] width 261 height 43
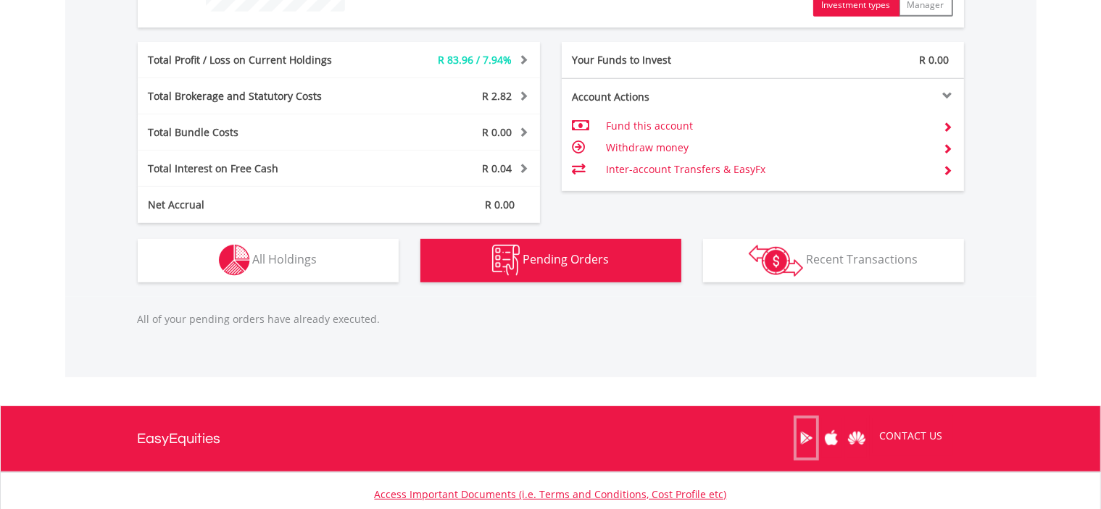
scroll to position [795, 0]
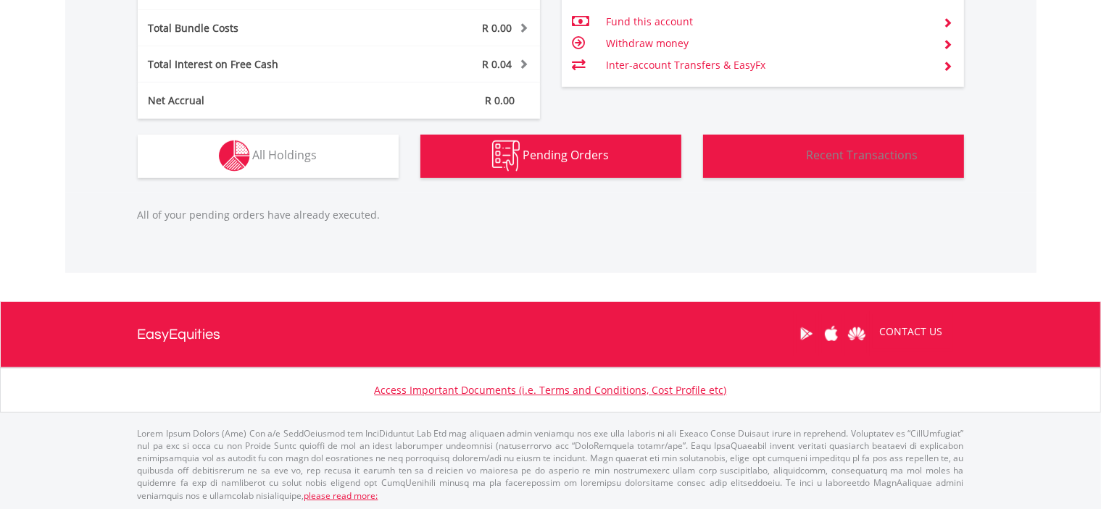
click at [851, 164] on button "Transactions Recent Transactions" at bounding box center [833, 156] width 261 height 43
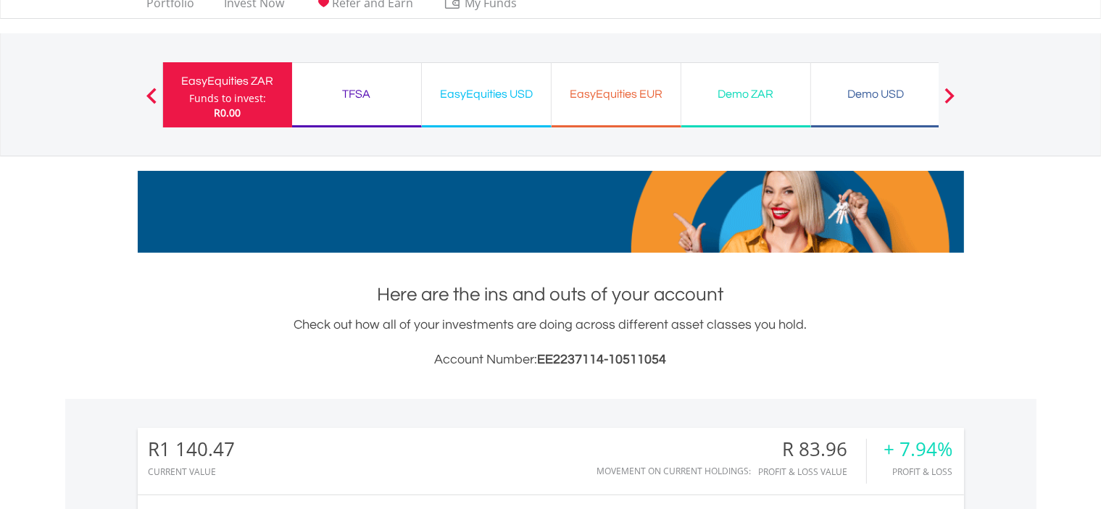
scroll to position [0, 0]
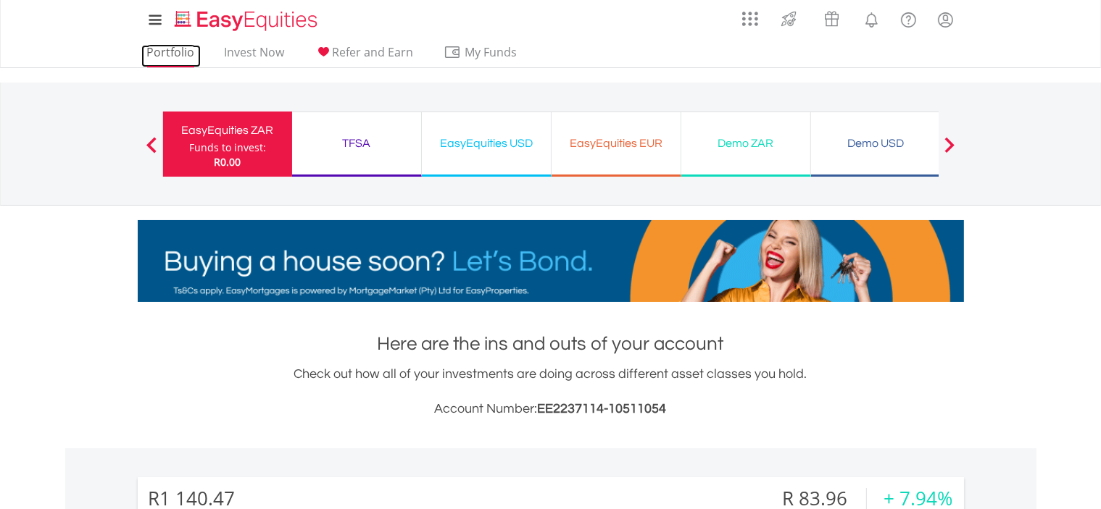
click at [154, 49] on link "Portfolio" at bounding box center [170, 56] width 59 height 22
